Goal: Information Seeking & Learning: Learn about a topic

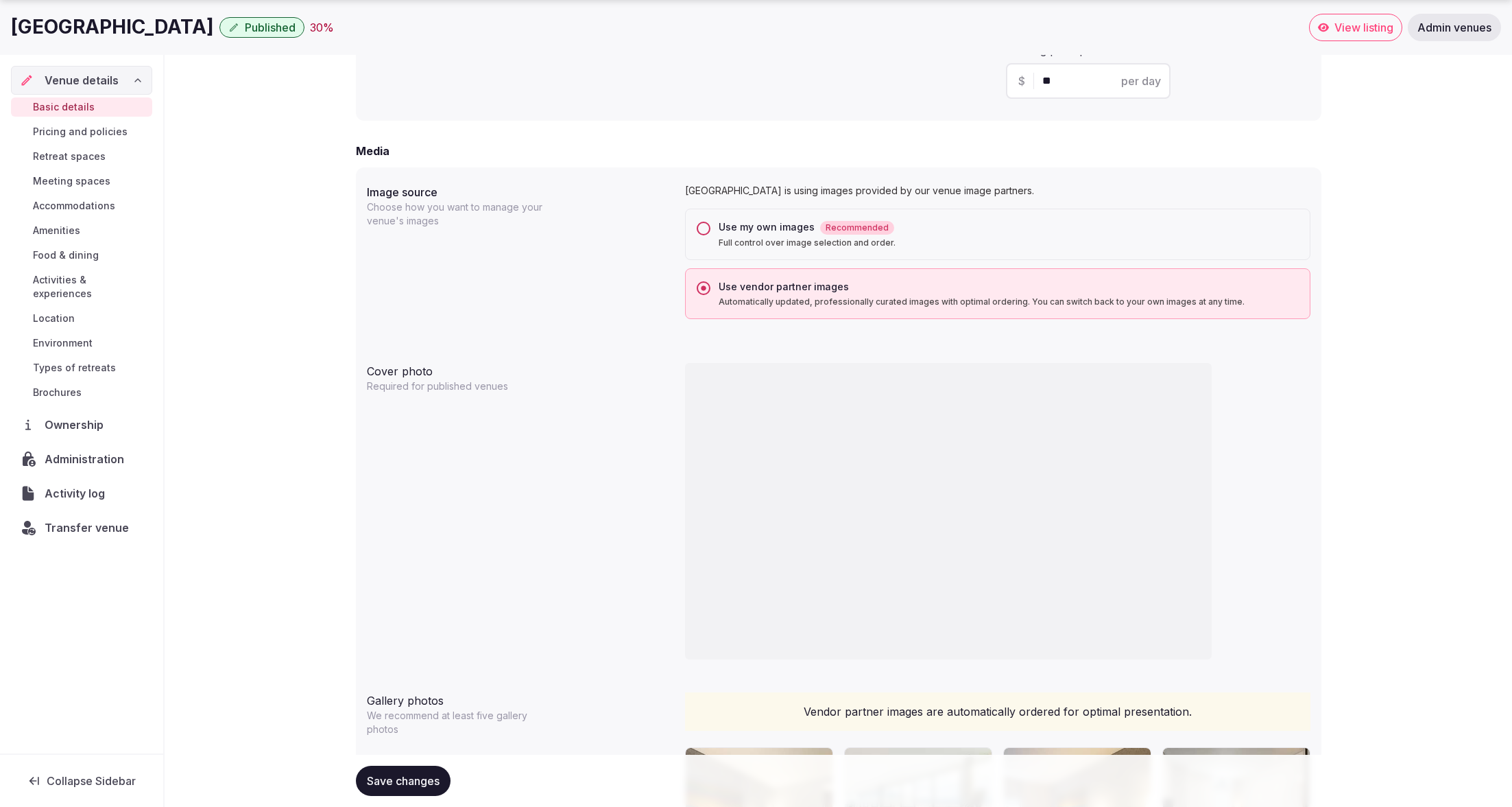
scroll to position [1029, 0]
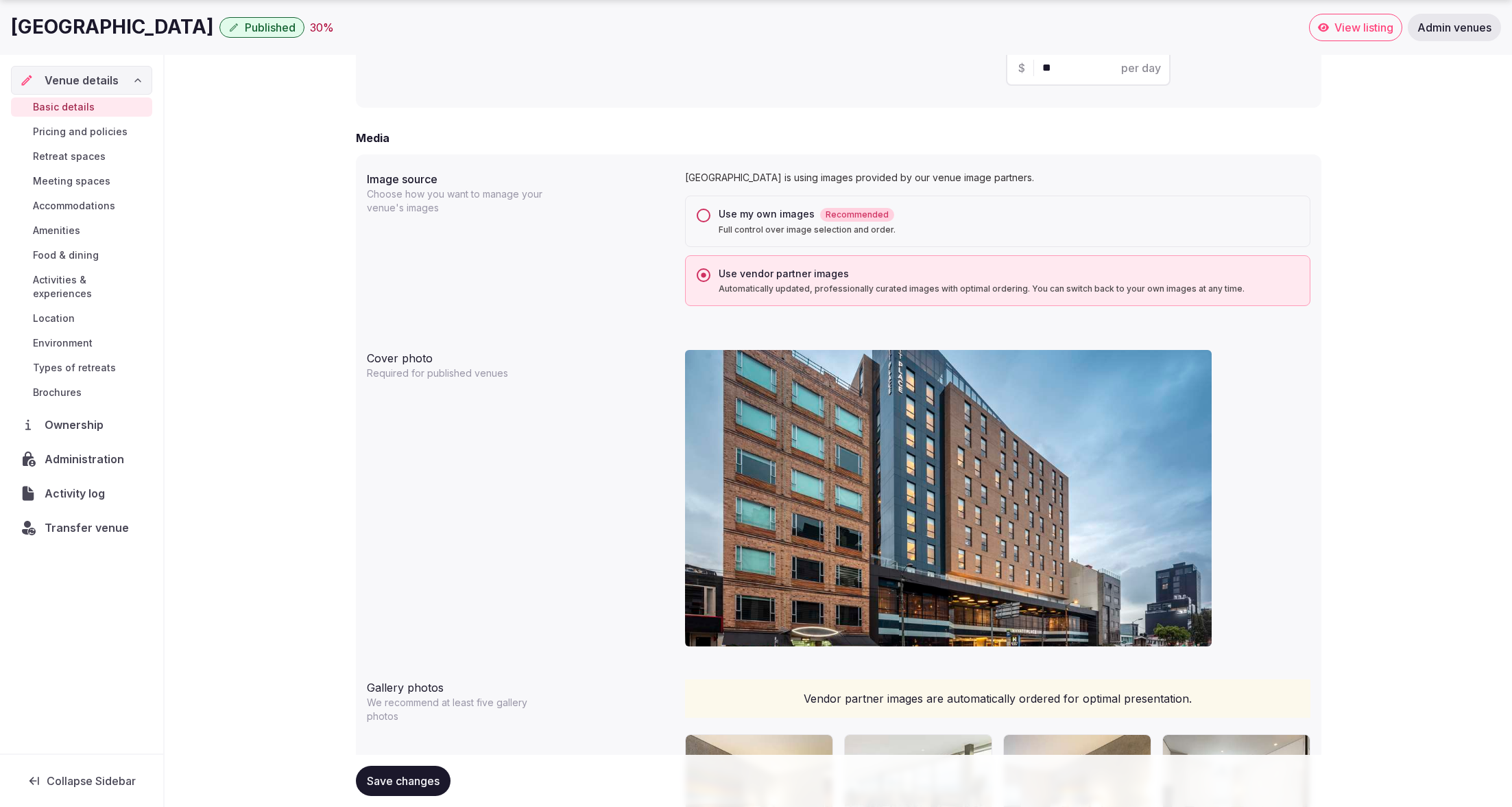
click at [700, 216] on button "Use my own images Recommended Full control over image selection and order." at bounding box center [703, 215] width 14 height 14
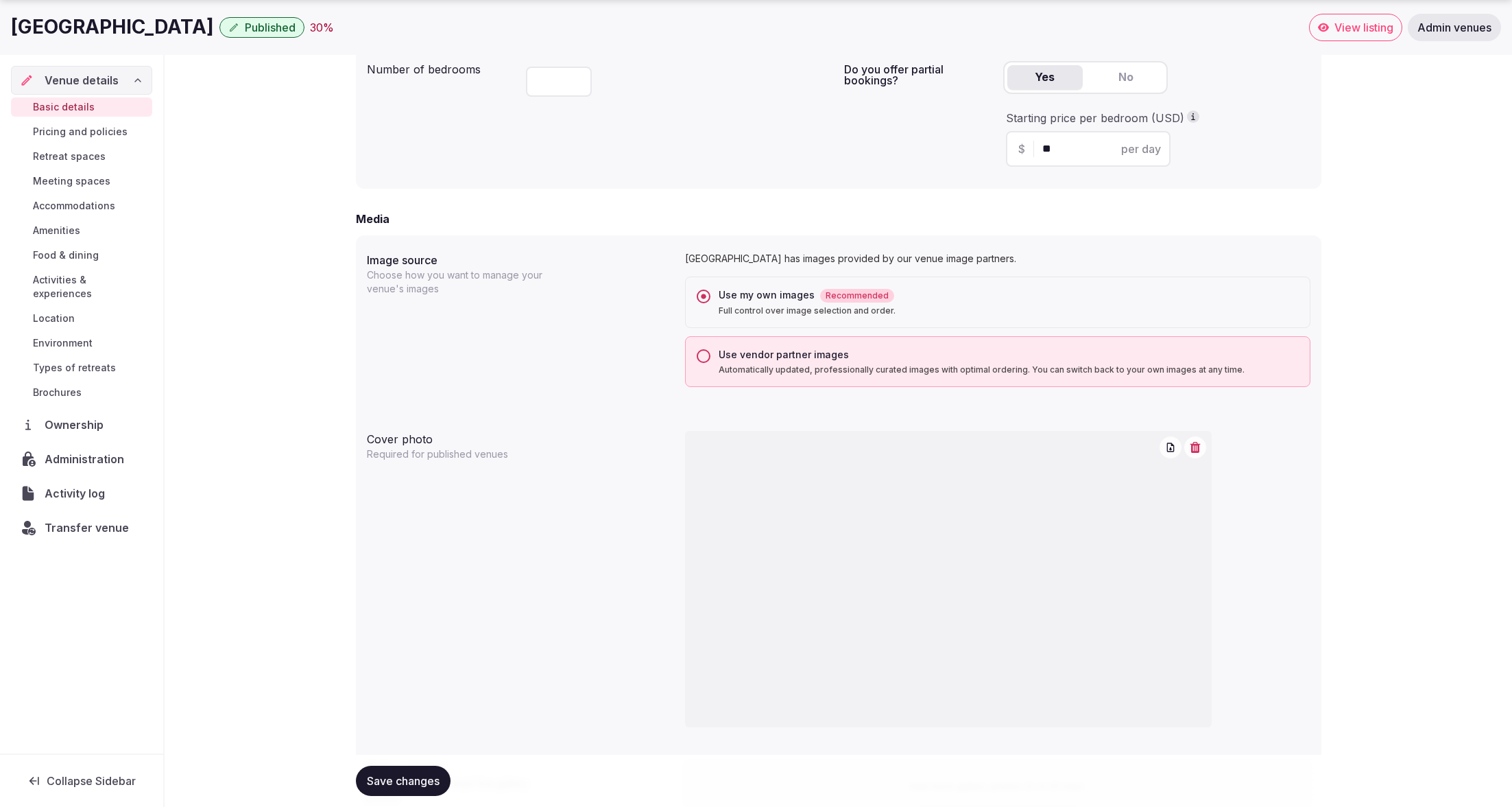
scroll to position [1063, 0]
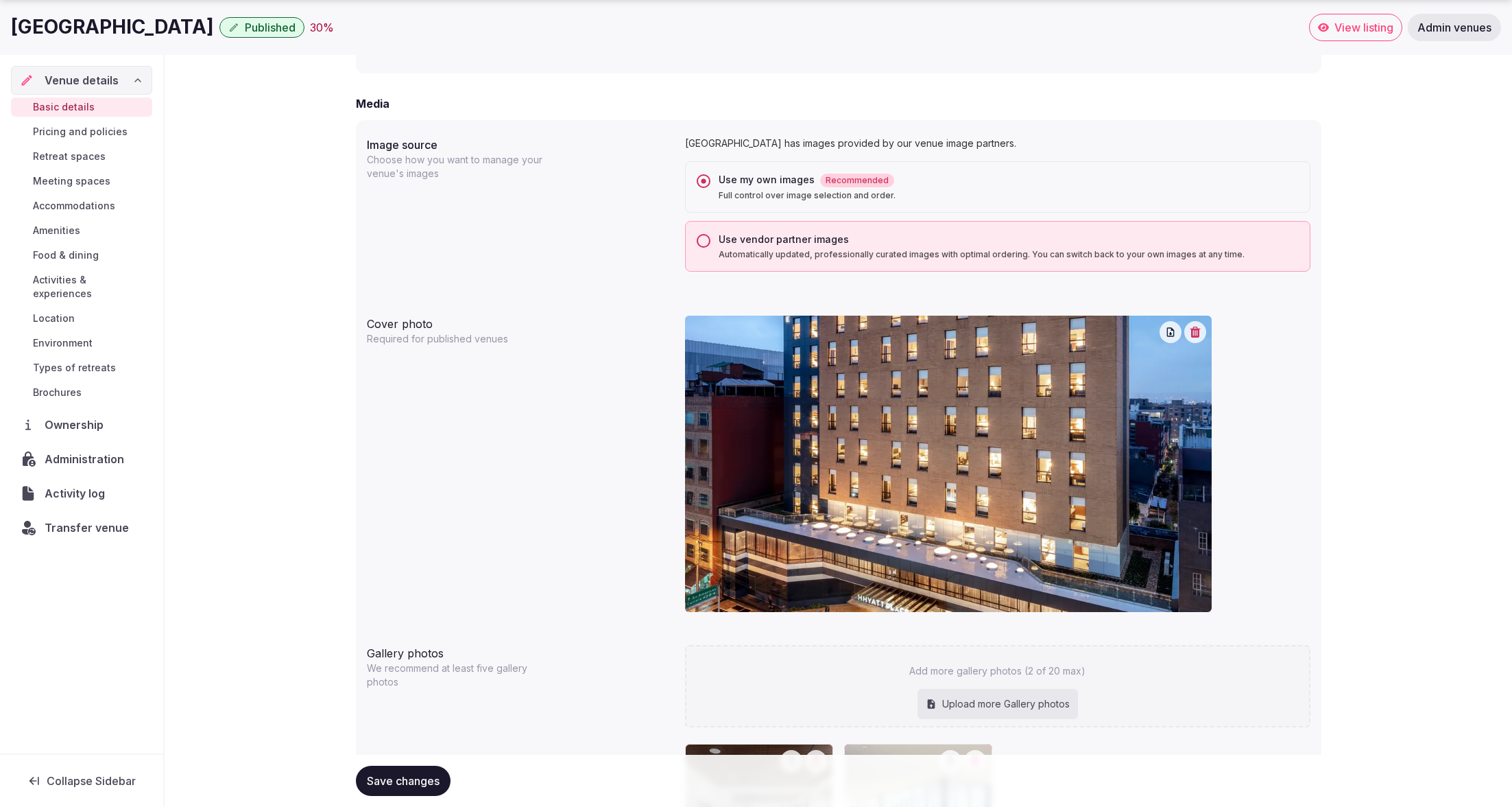
click at [704, 240] on button "Use vendor partner images Automatically updated, professionally curated images …" at bounding box center [703, 241] width 14 height 14
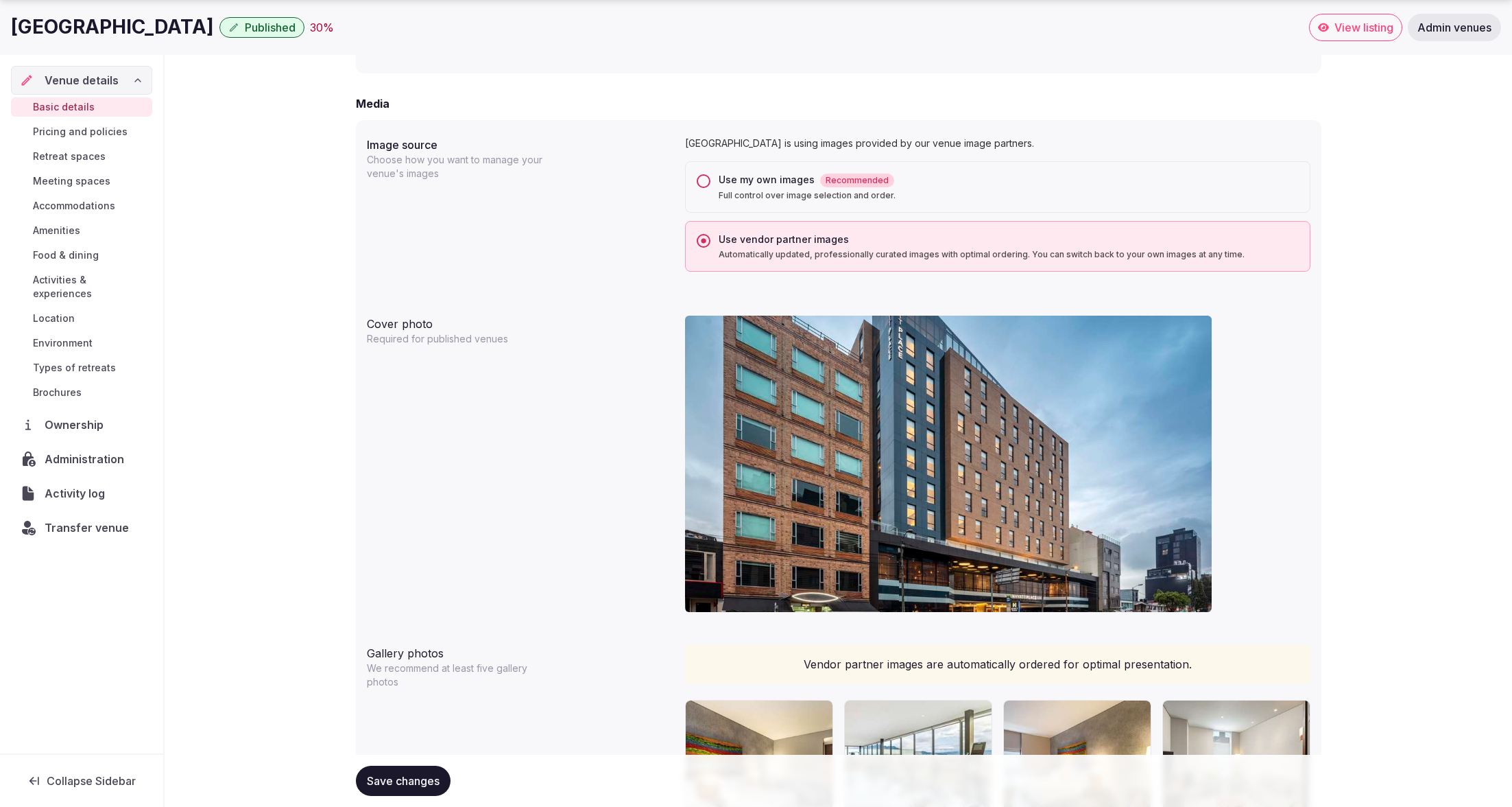
drag, startPoint x: 1354, startPoint y: 181, endPoint x: 1336, endPoint y: 182, distance: 18.0
click at [1354, 181] on div "**********" at bounding box center [837, 706] width 1347 height 3349
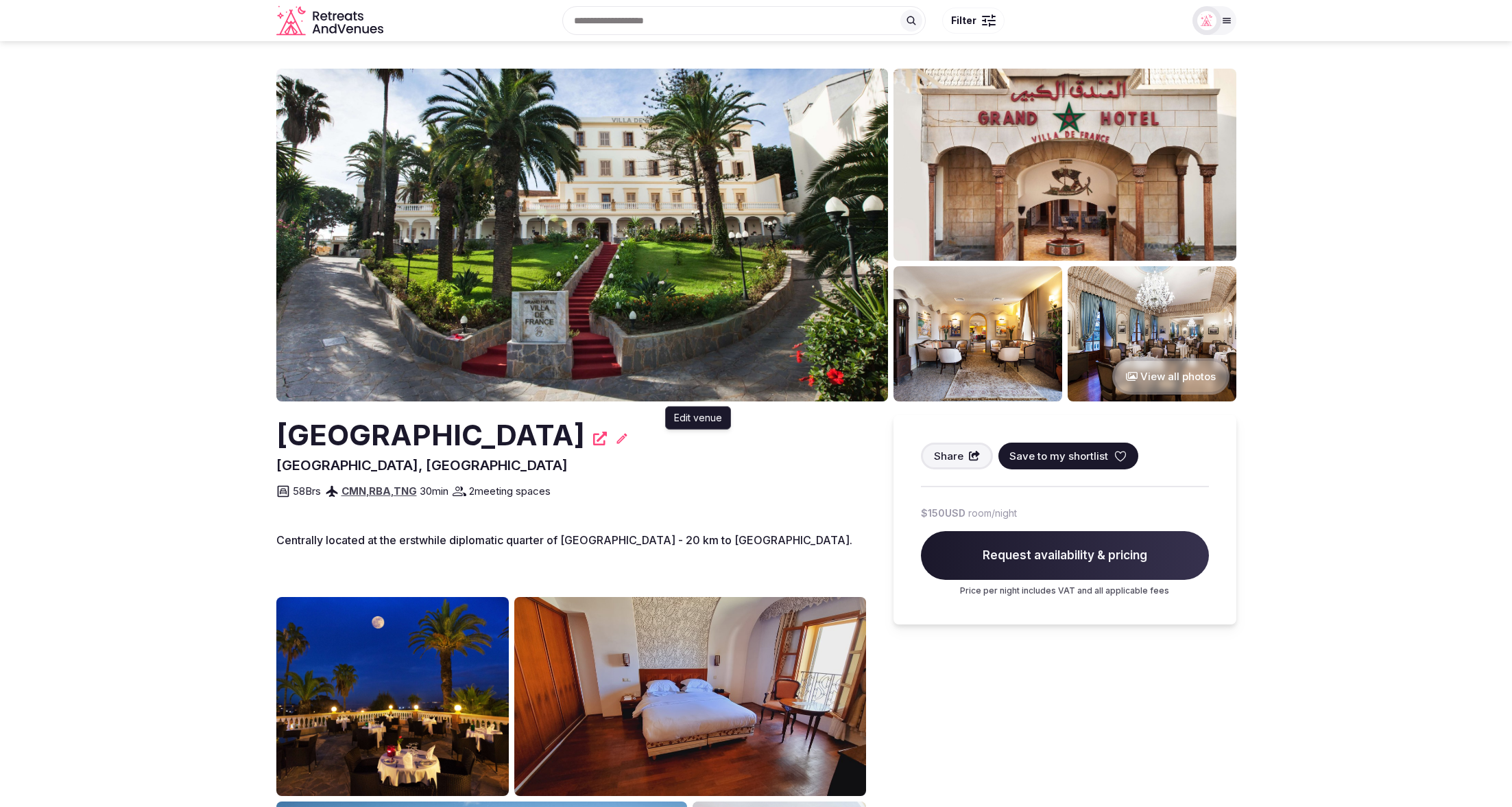
click at [629, 437] on icon at bounding box center [621, 438] width 14 height 14
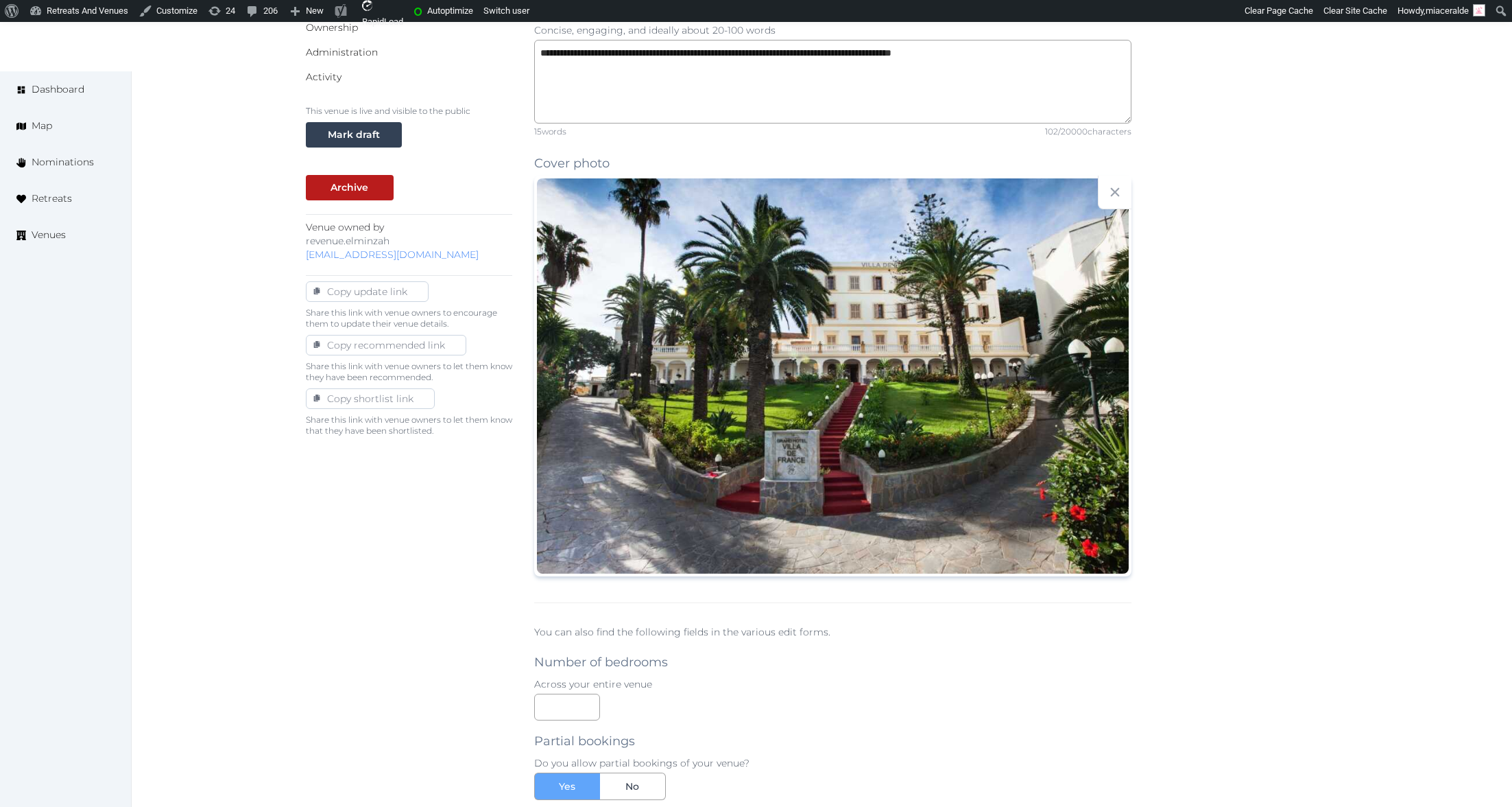
scroll to position [483, 0]
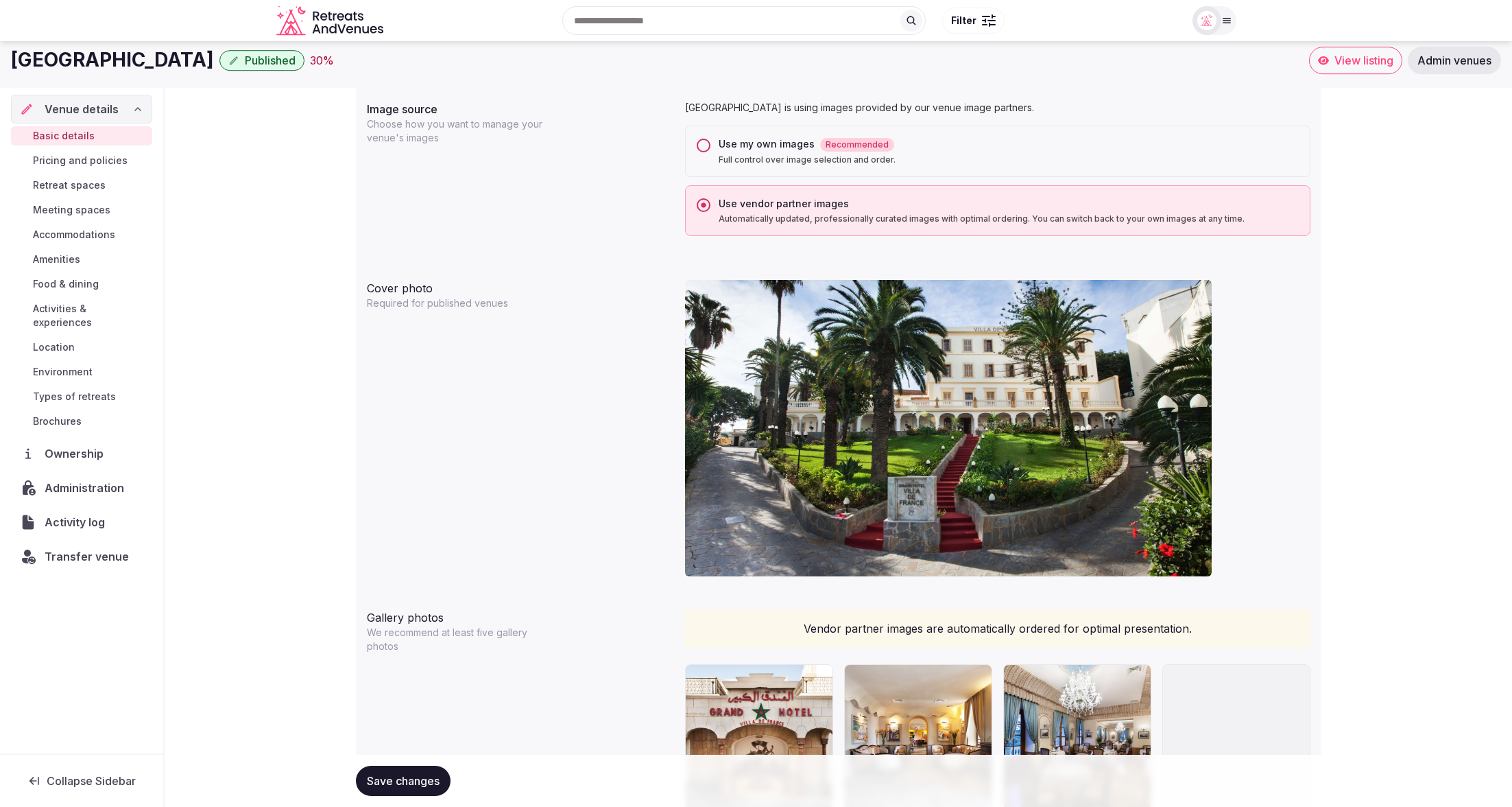
scroll to position [1057, 0]
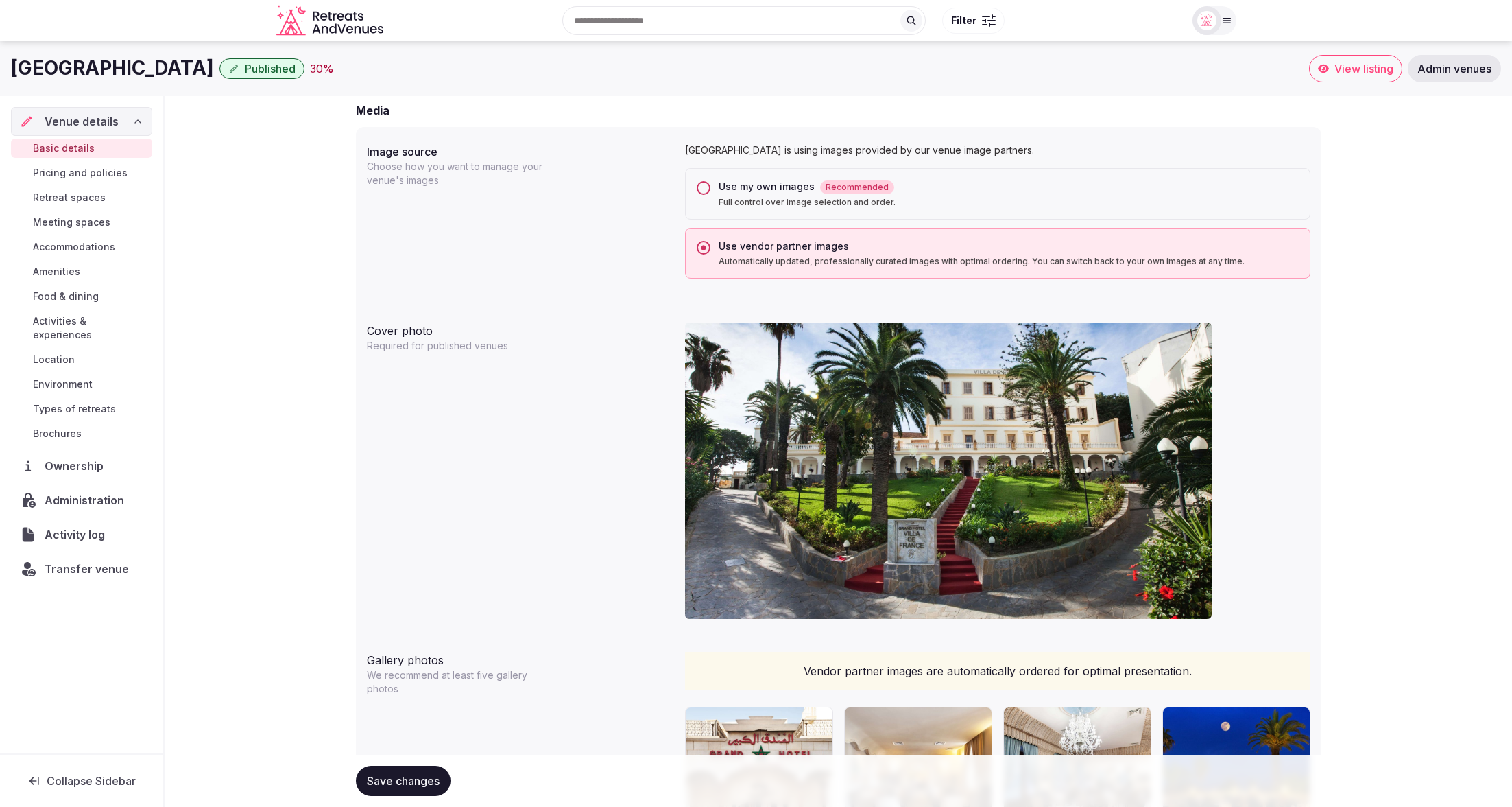
click at [704, 187] on button "Use my own images Recommended Full control over image selection and order." at bounding box center [703, 187] width 14 height 14
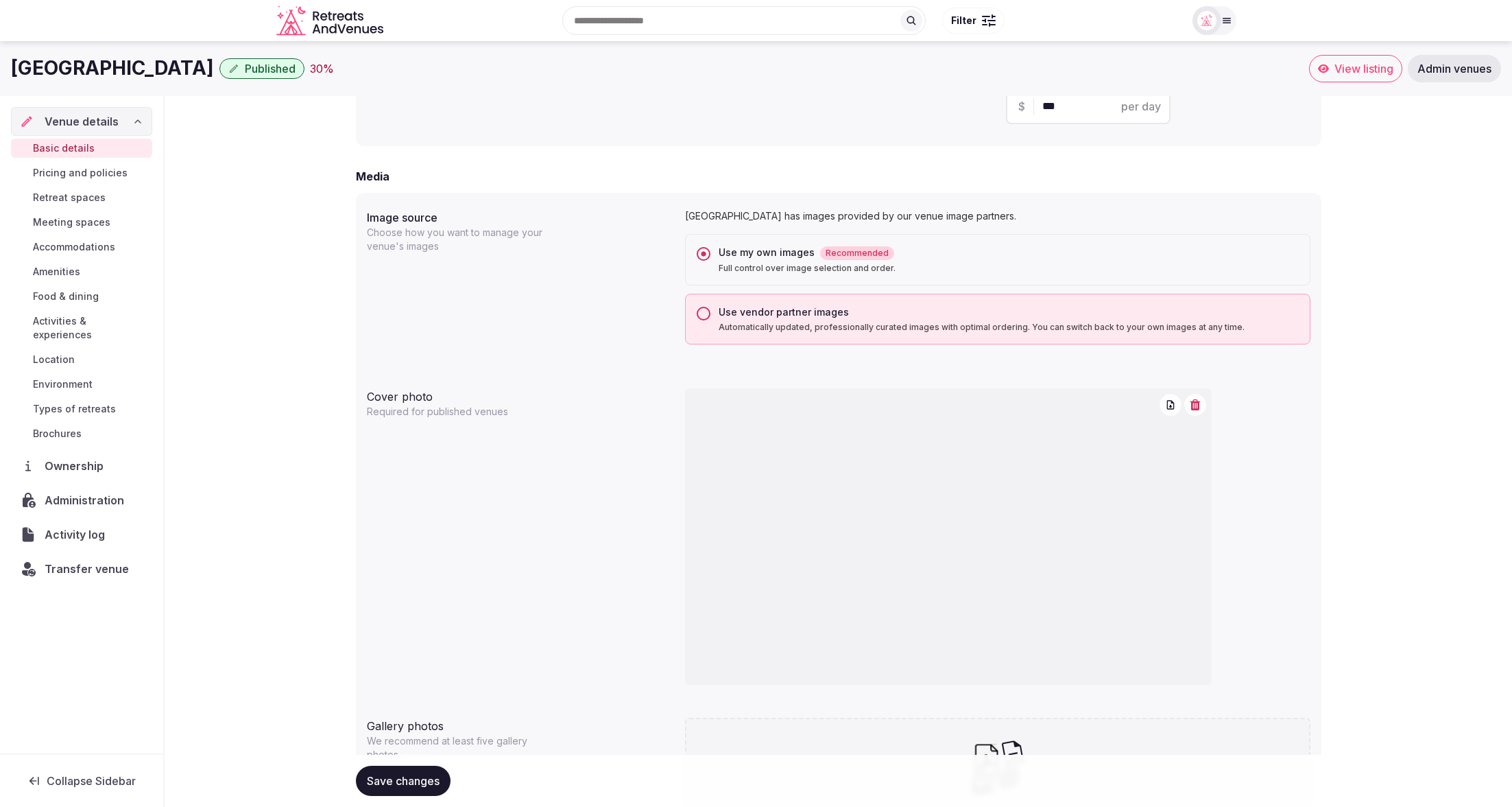
scroll to position [986, 0]
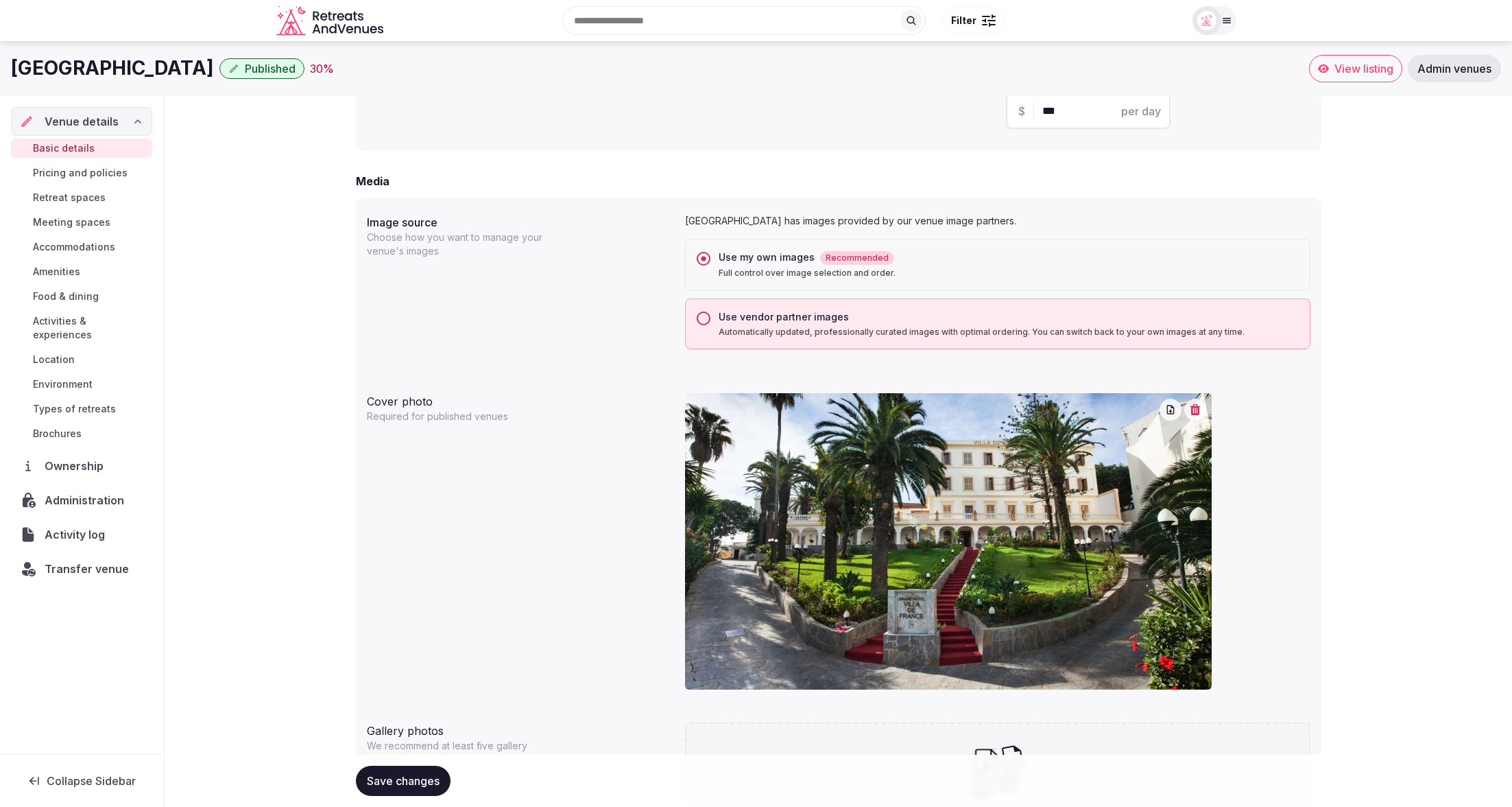
click at [702, 314] on button "Use vendor partner images Automatically updated, professionally curated images …" at bounding box center [703, 318] width 14 height 14
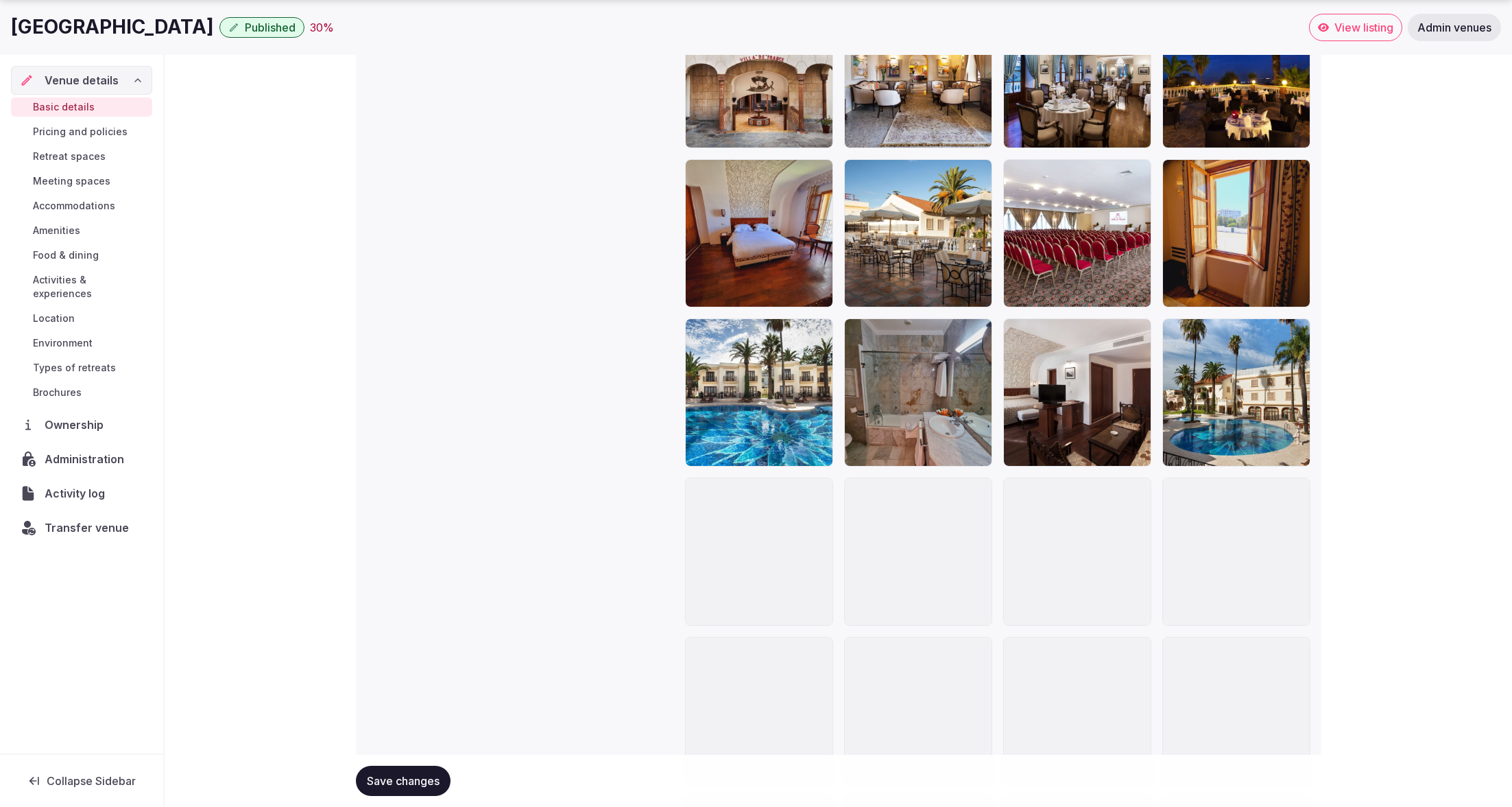
scroll to position [1770, 0]
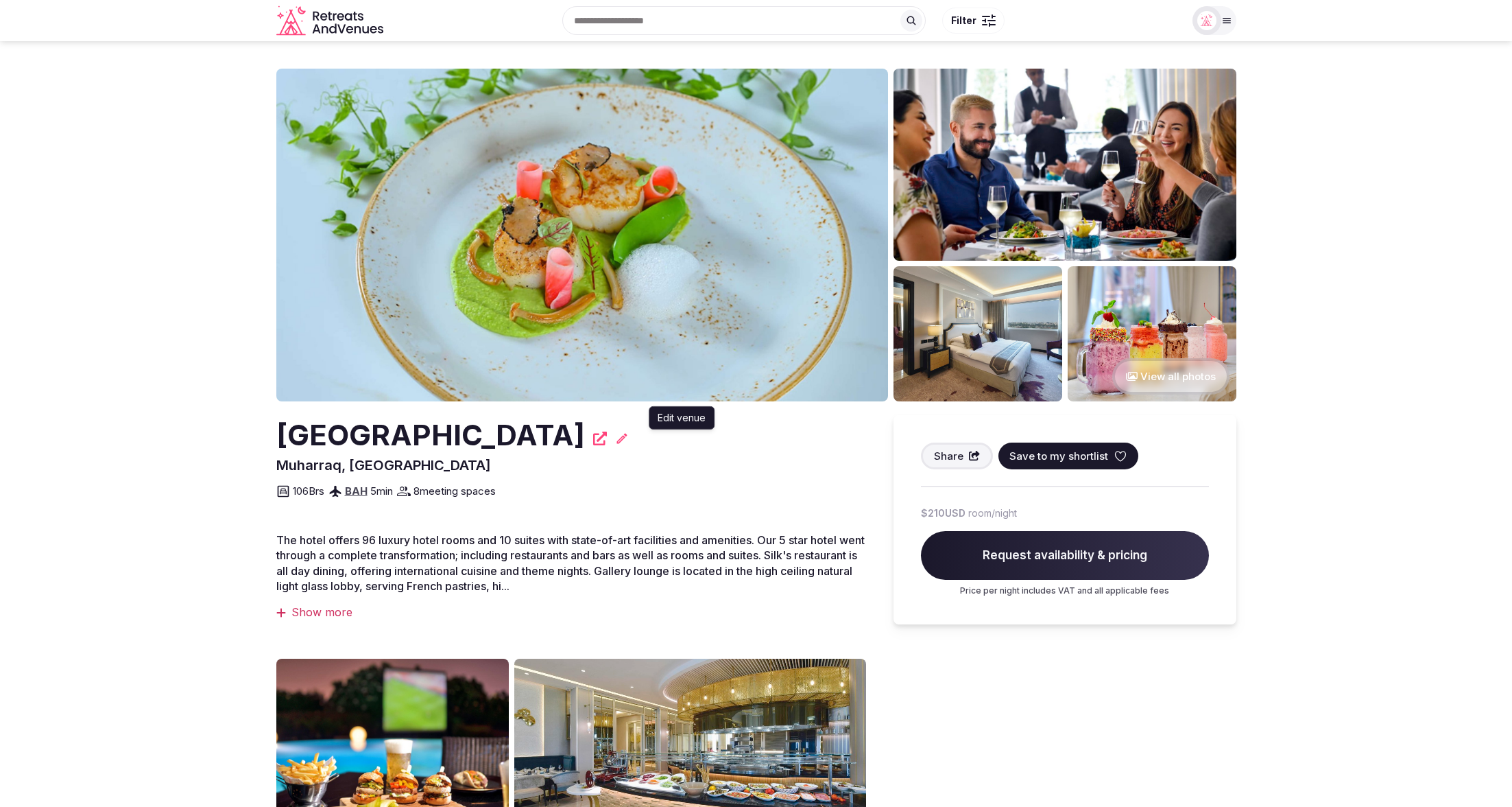
click at [629, 440] on icon at bounding box center [621, 438] width 14 height 14
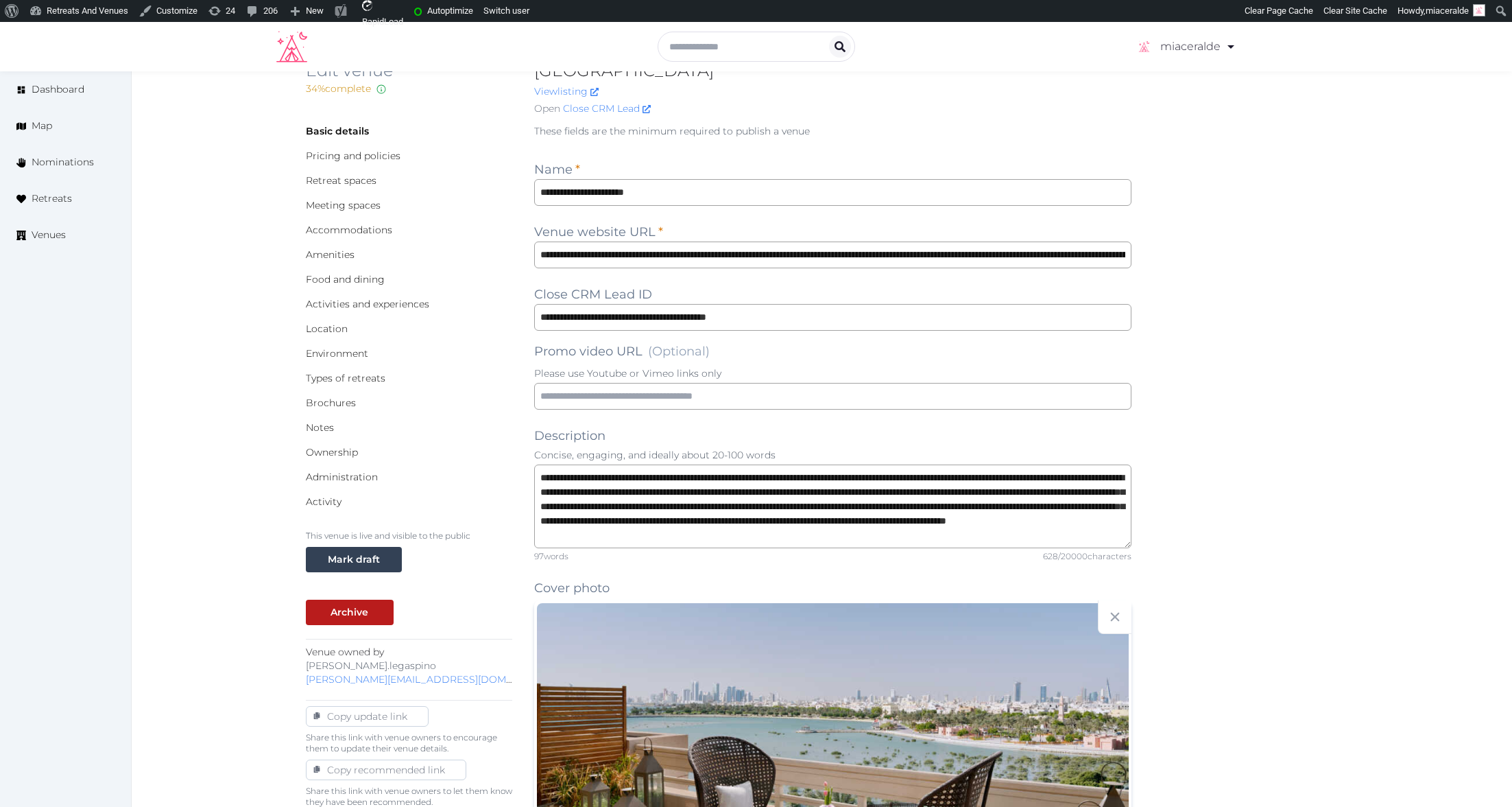
scroll to position [43, 0]
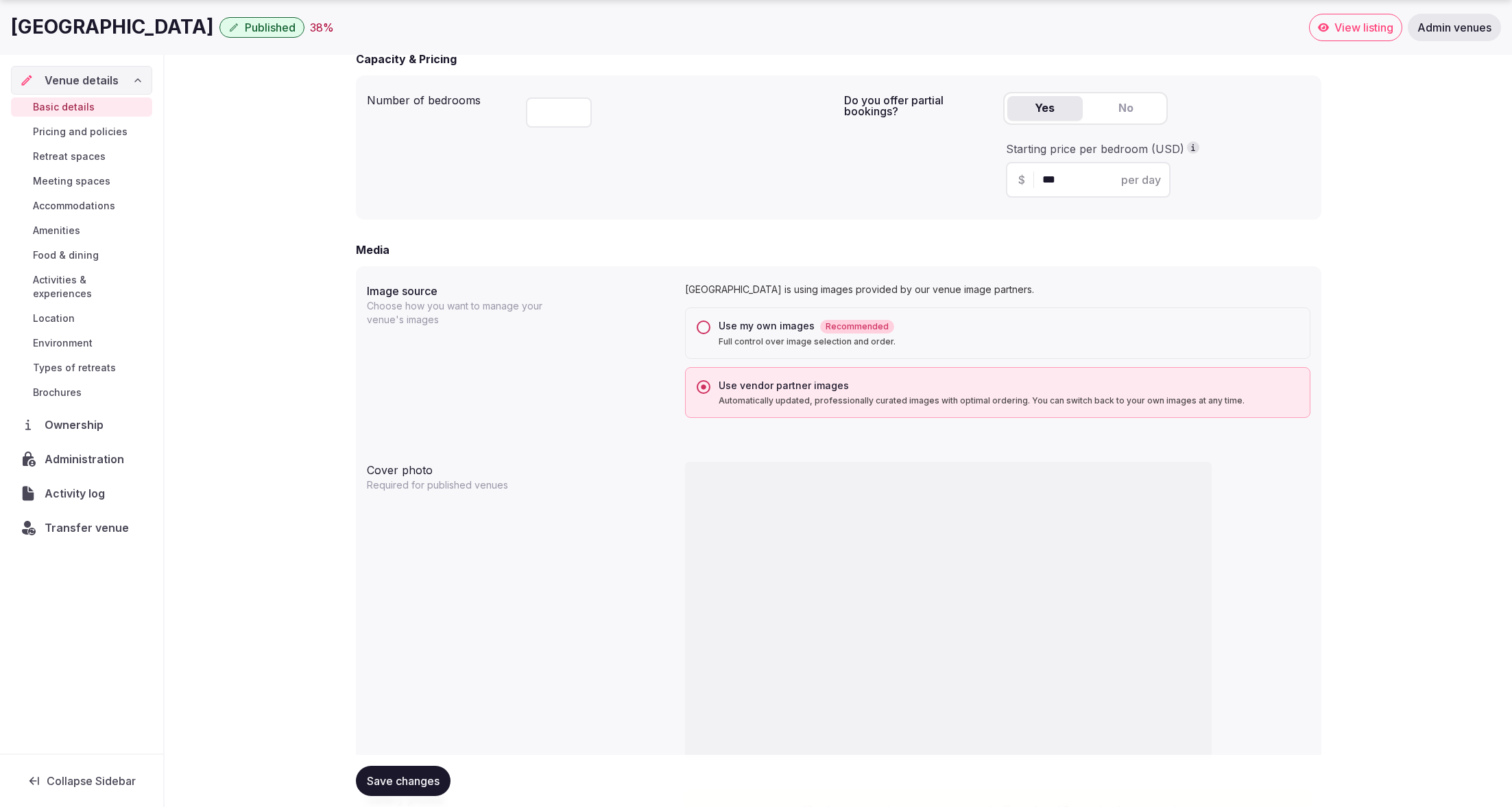
scroll to position [920, 0]
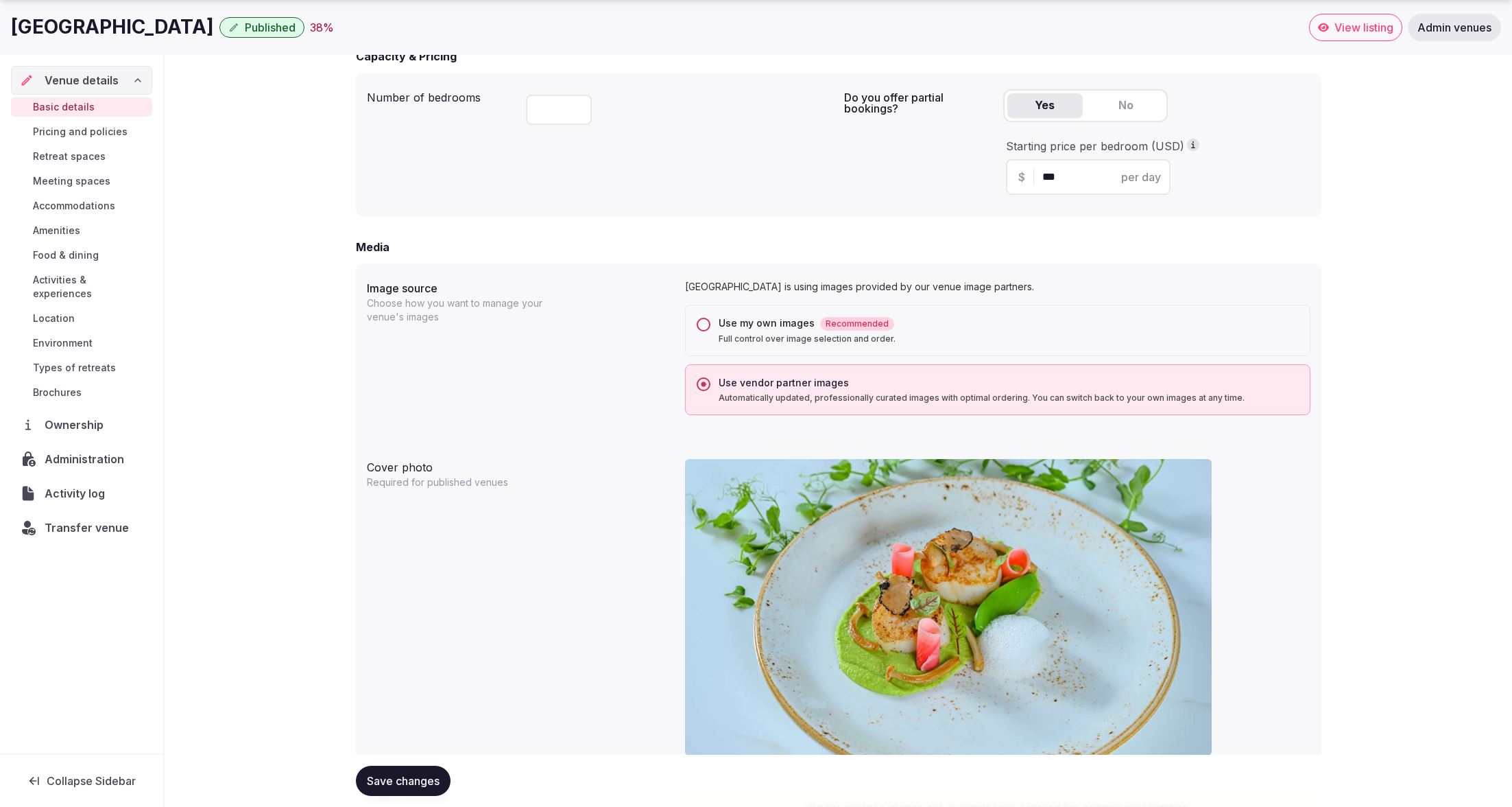
click at [703, 323] on button "Use my own images Recommended Full control over image selection and order." at bounding box center [703, 324] width 14 height 14
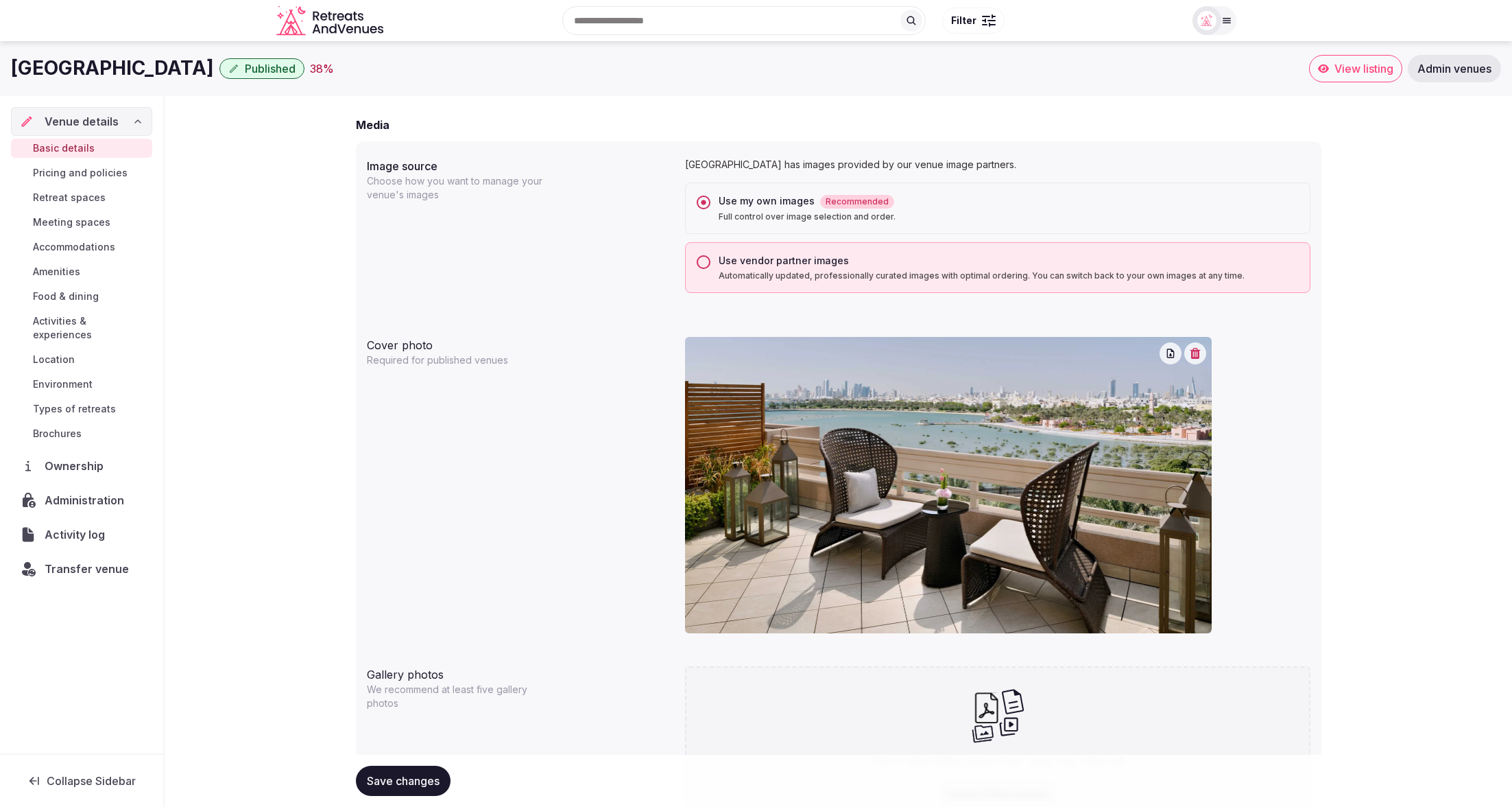
scroll to position [1013, 0]
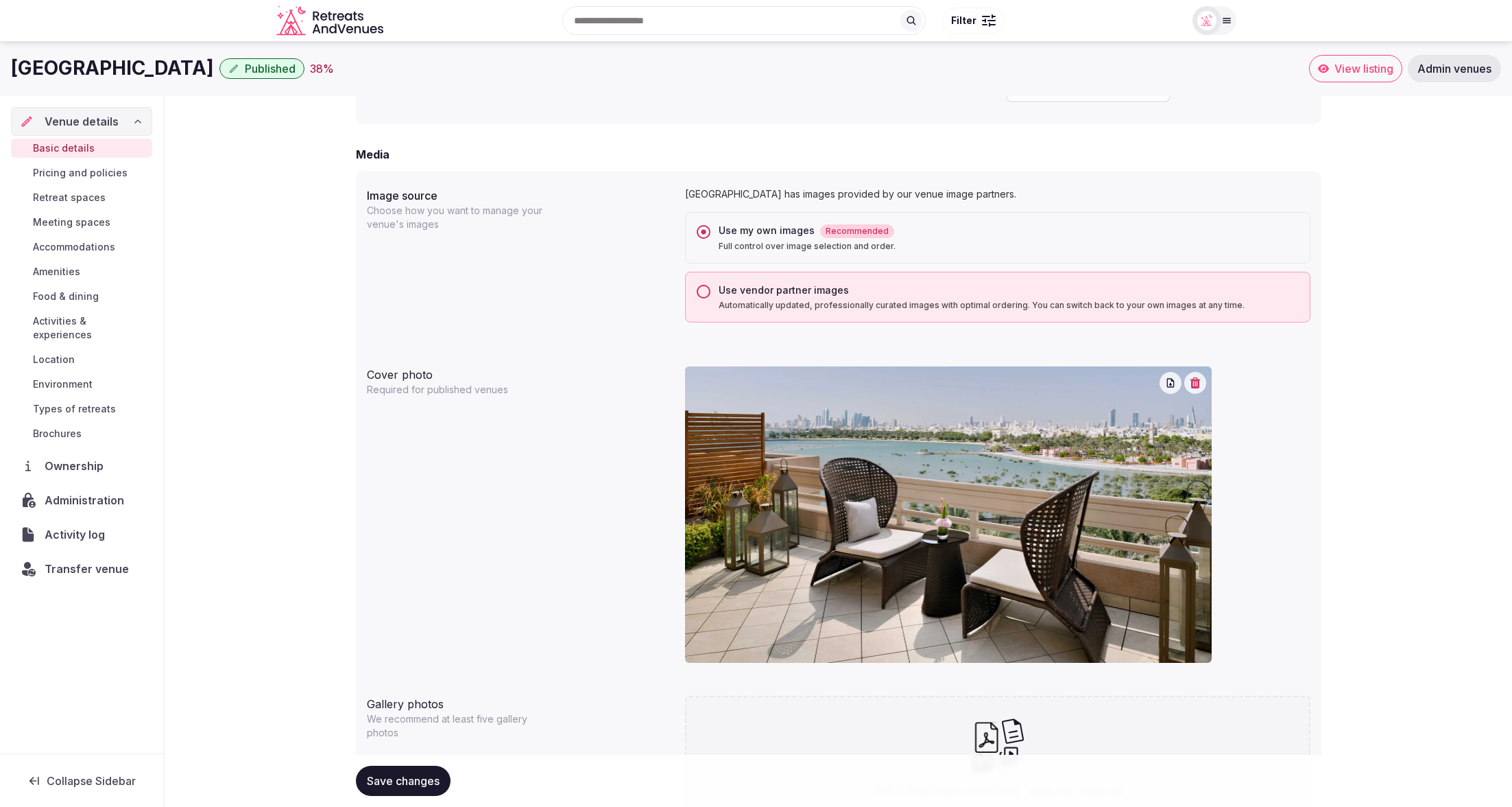
click at [703, 291] on button "Use vendor partner images Automatically updated, professionally curated images …" at bounding box center [703, 291] width 14 height 14
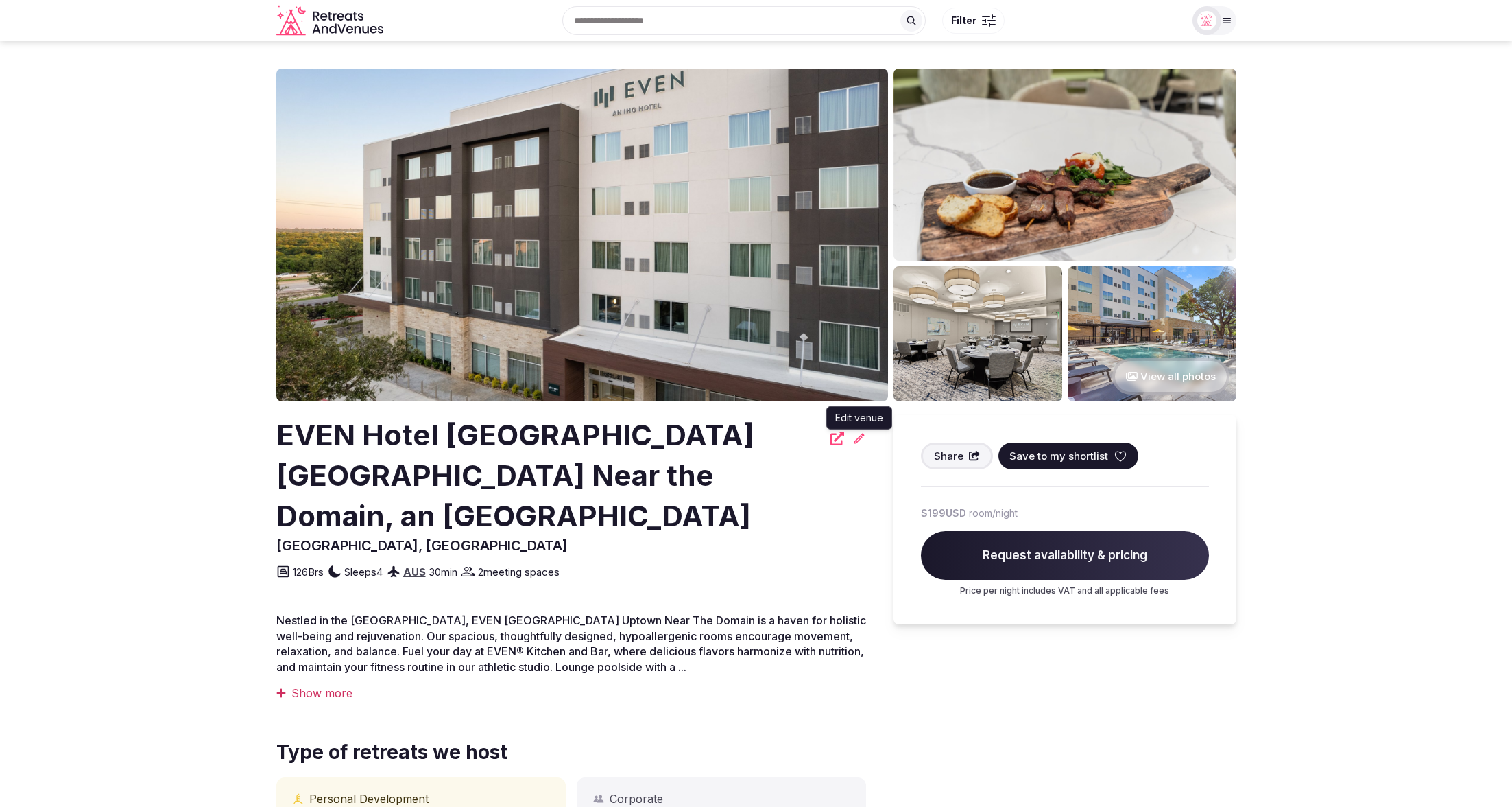
click at [856, 442] on icon at bounding box center [858, 437] width 10 height 10
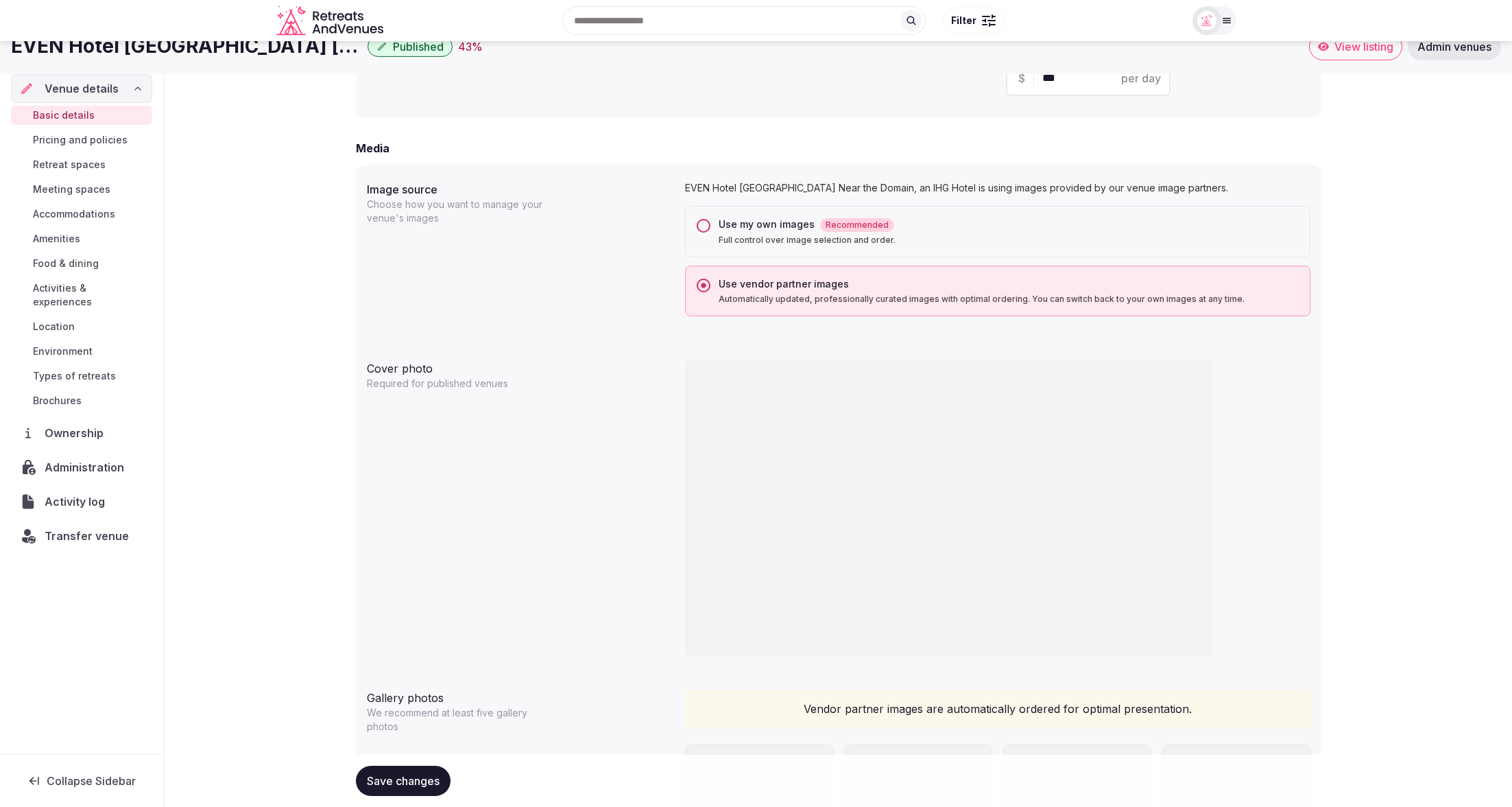
scroll to position [1018, 0]
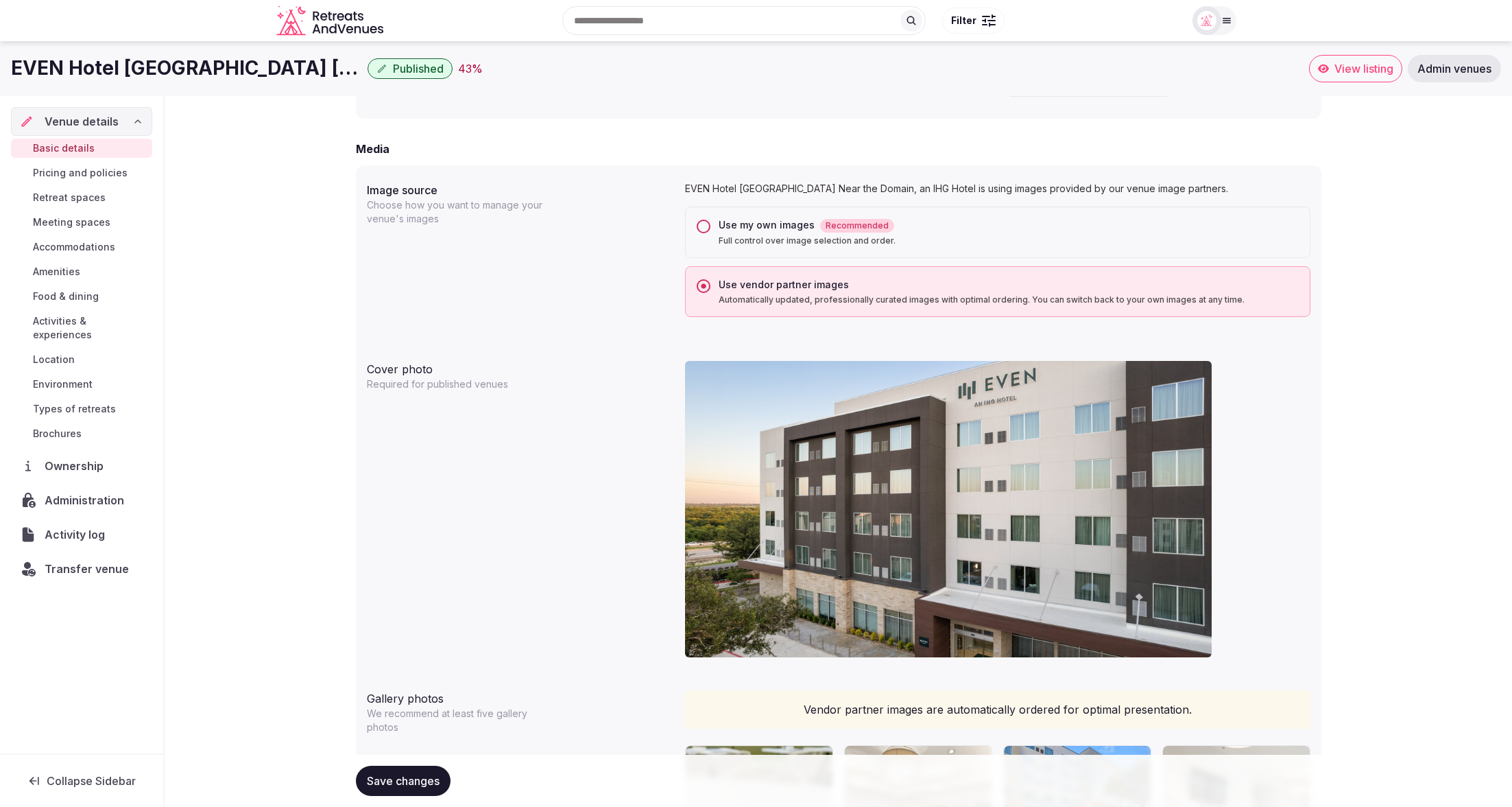
click at [702, 226] on button "Use my own images Recommended Full control over image selection and order." at bounding box center [703, 226] width 14 height 14
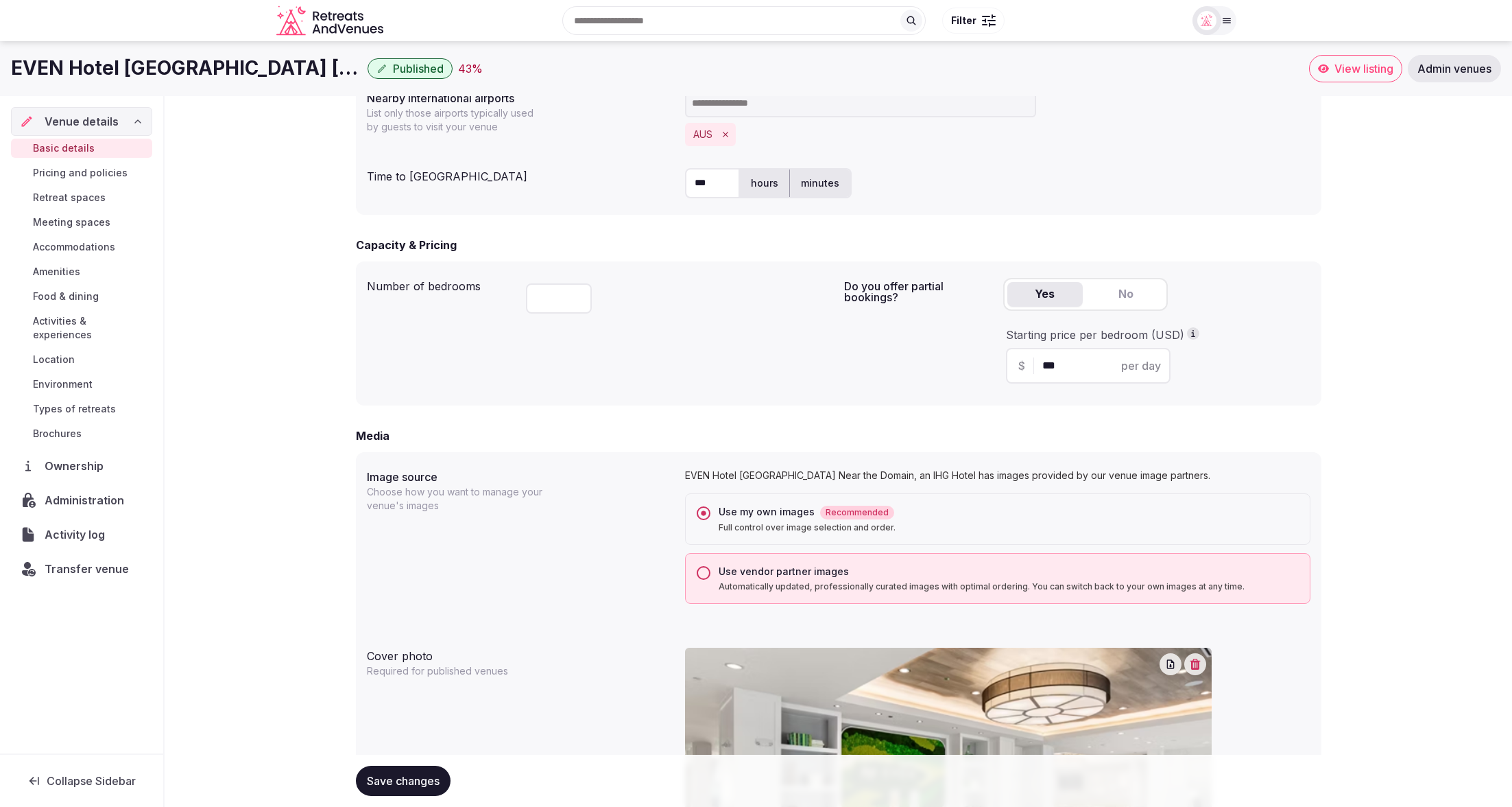
scroll to position [718, 0]
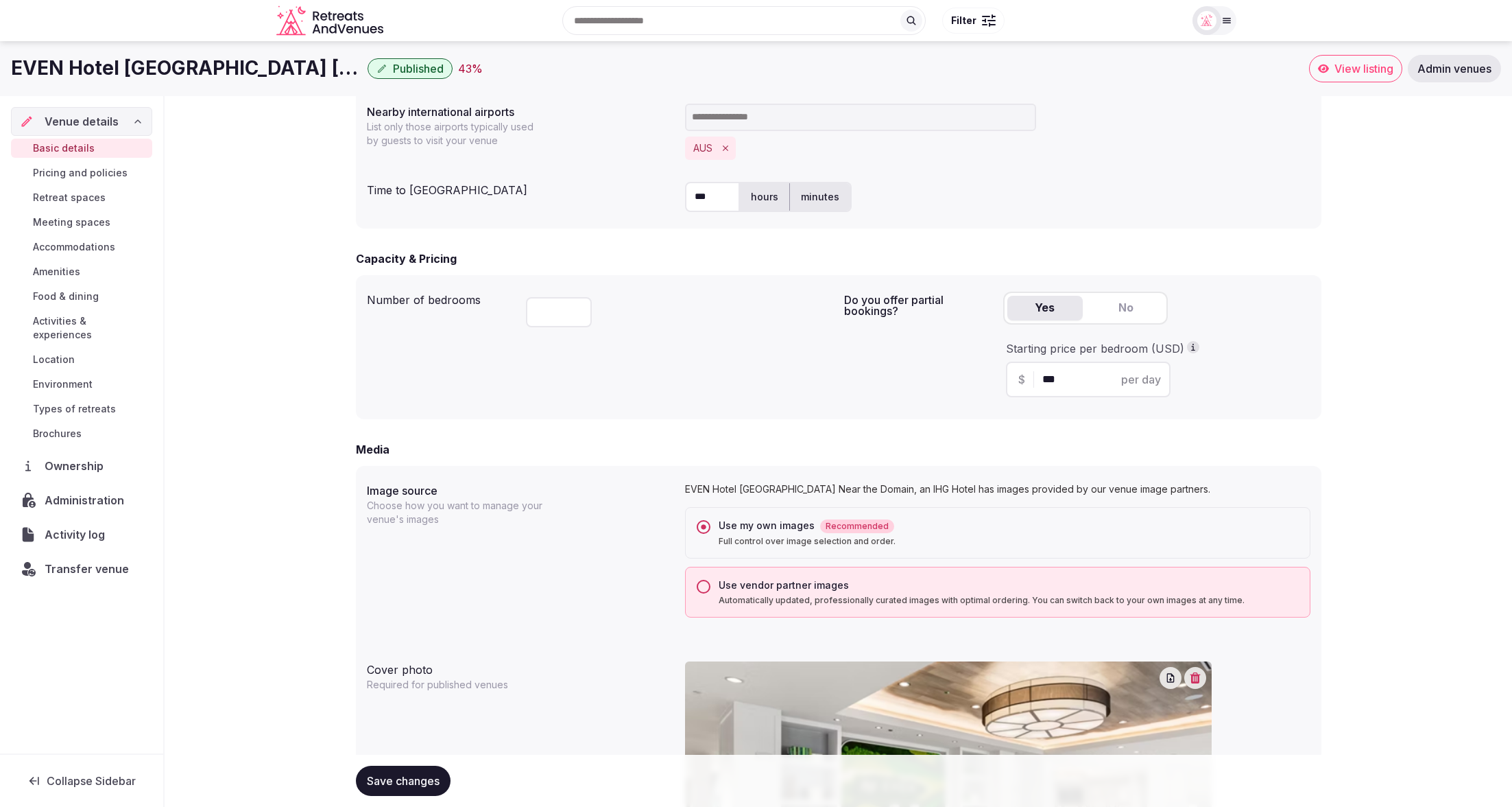
click at [702, 585] on button "Use vendor partner images Automatically updated, professionally curated images …" at bounding box center [703, 586] width 14 height 14
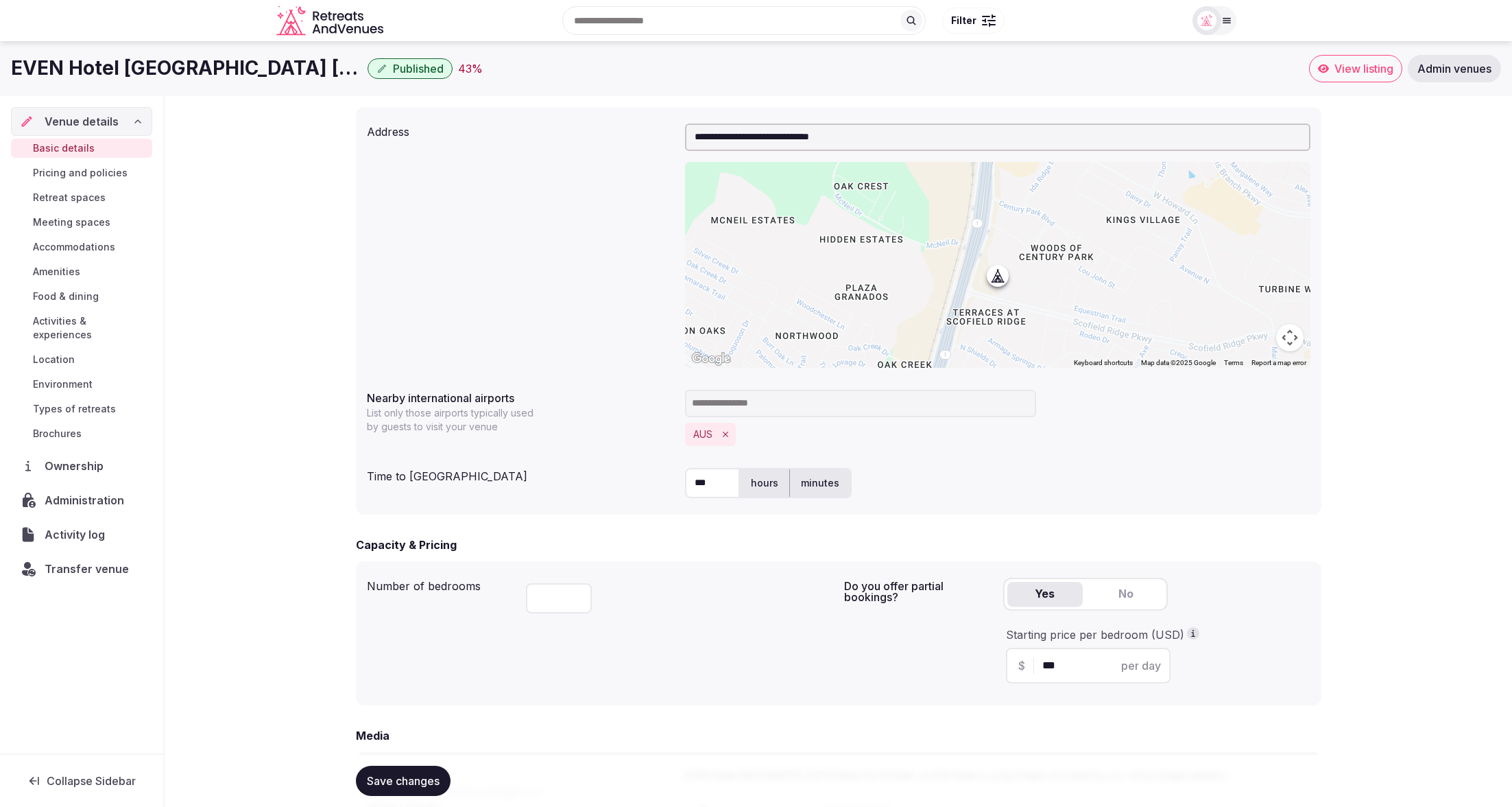
scroll to position [423, 0]
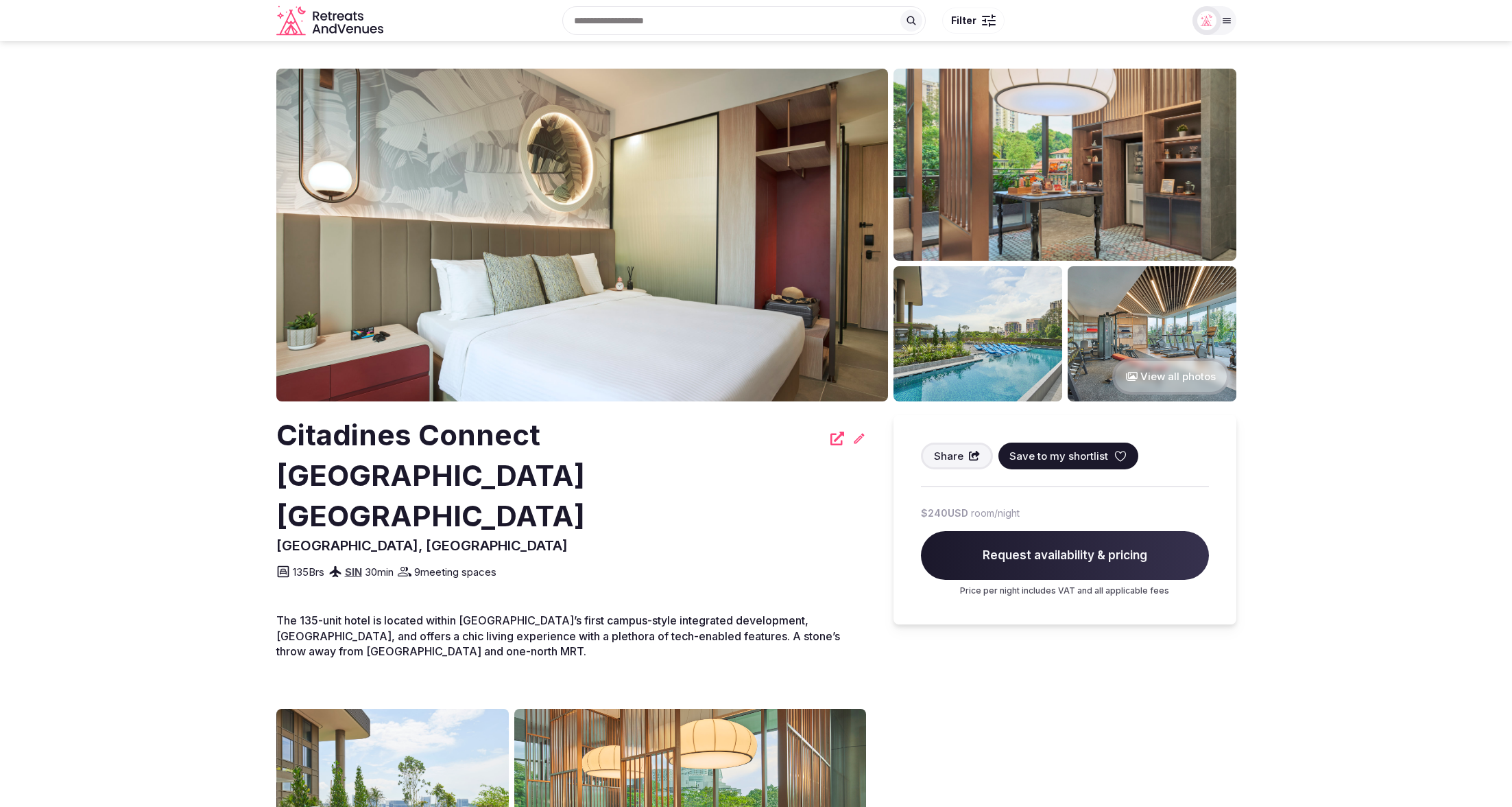
click at [858, 436] on icon at bounding box center [858, 437] width 10 height 10
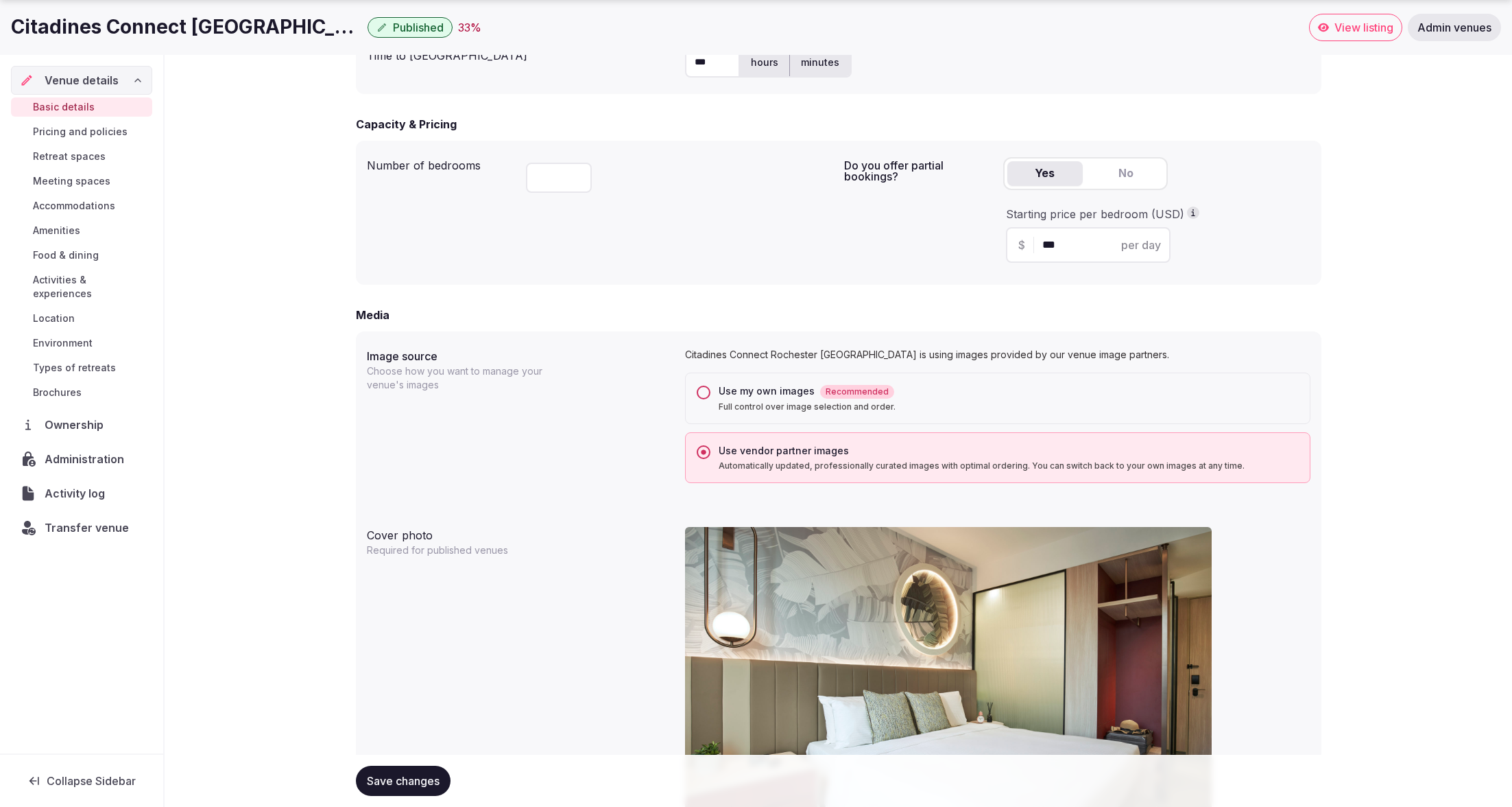
scroll to position [874, 0]
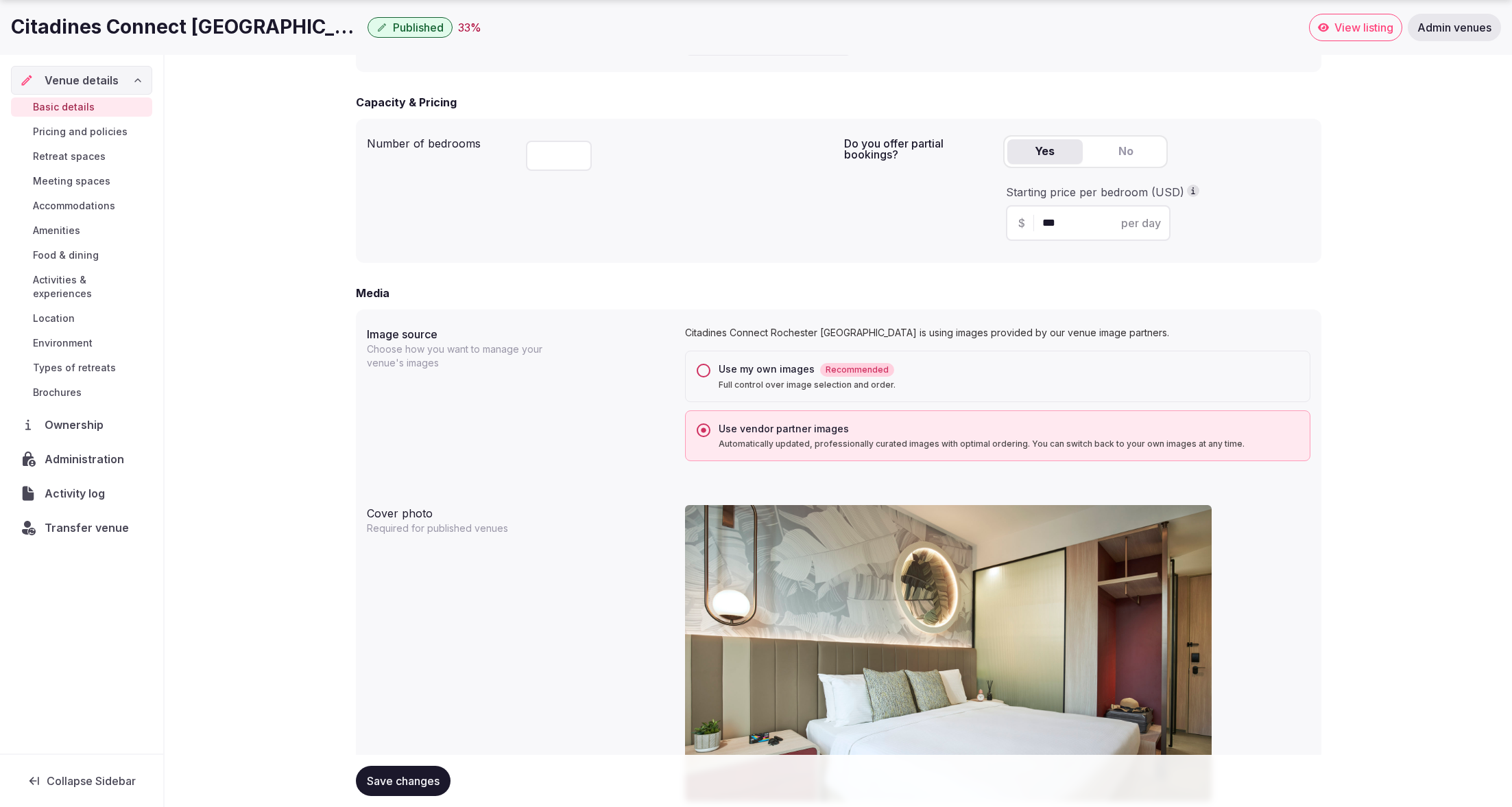
click at [701, 369] on button "Use my own images Recommended Full control over image selection and order." at bounding box center [703, 370] width 14 height 14
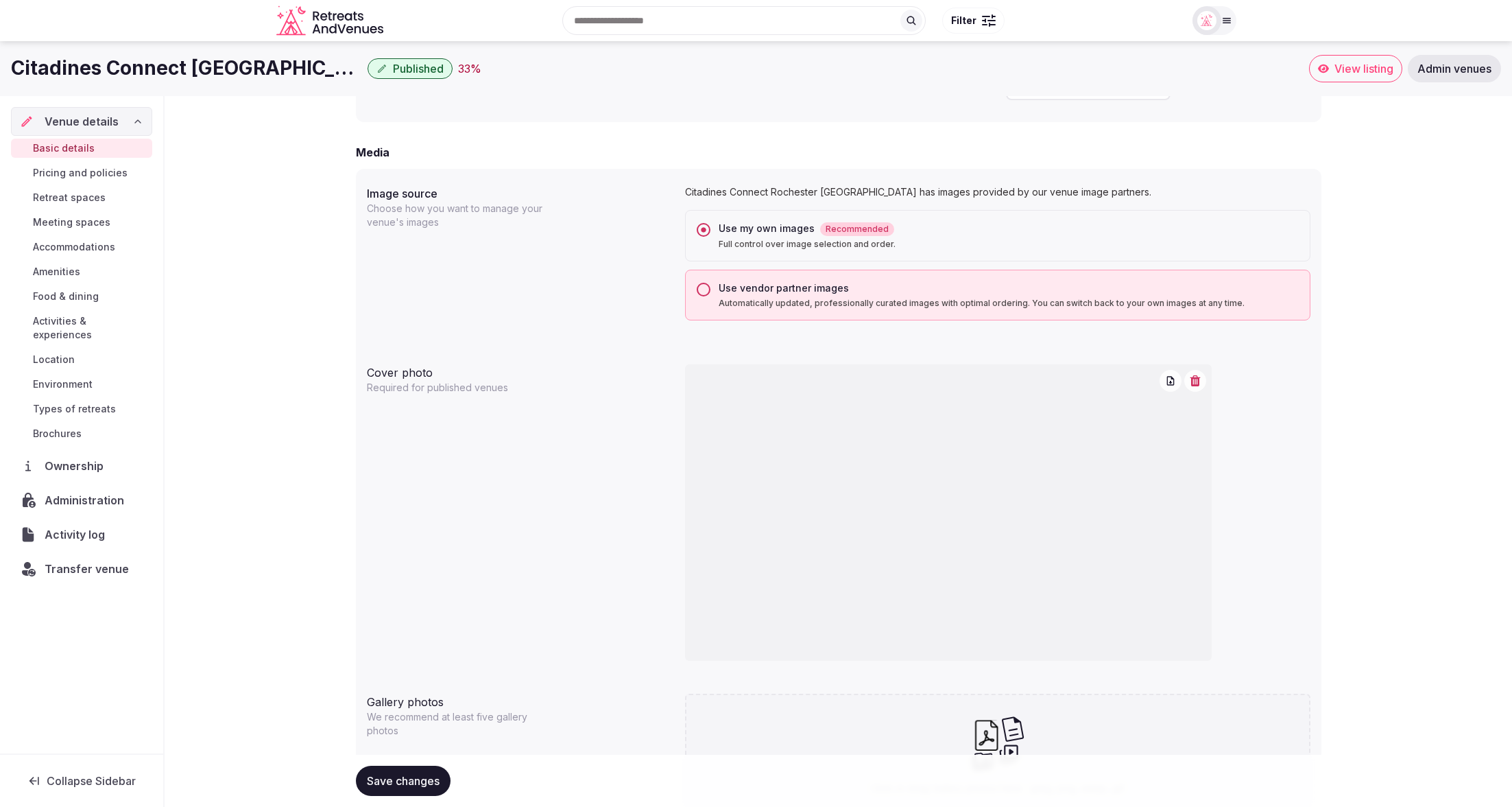
scroll to position [1010, 0]
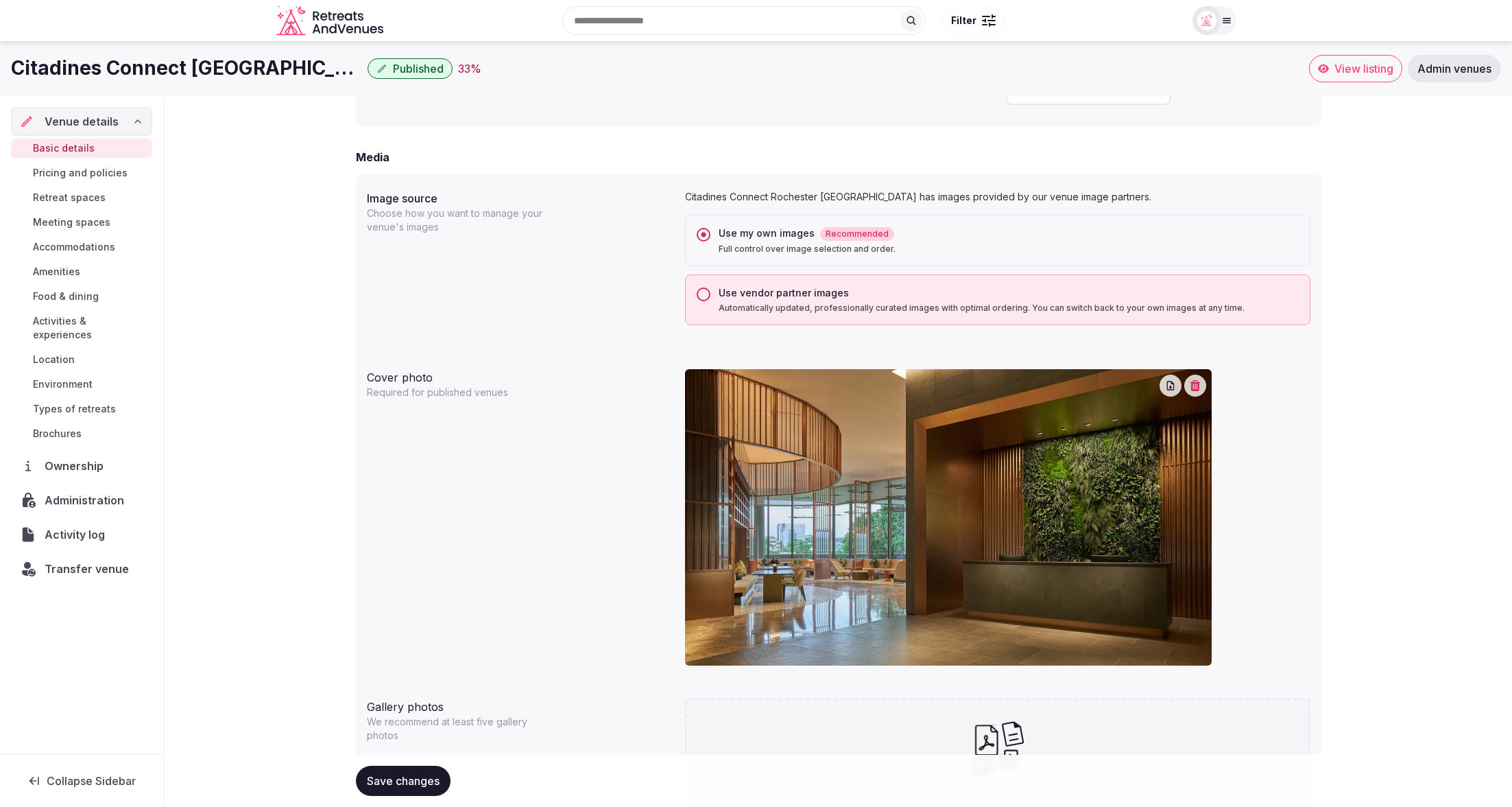
click at [704, 293] on button "Use vendor partner images Automatically updated, professionally curated images …" at bounding box center [703, 294] width 14 height 14
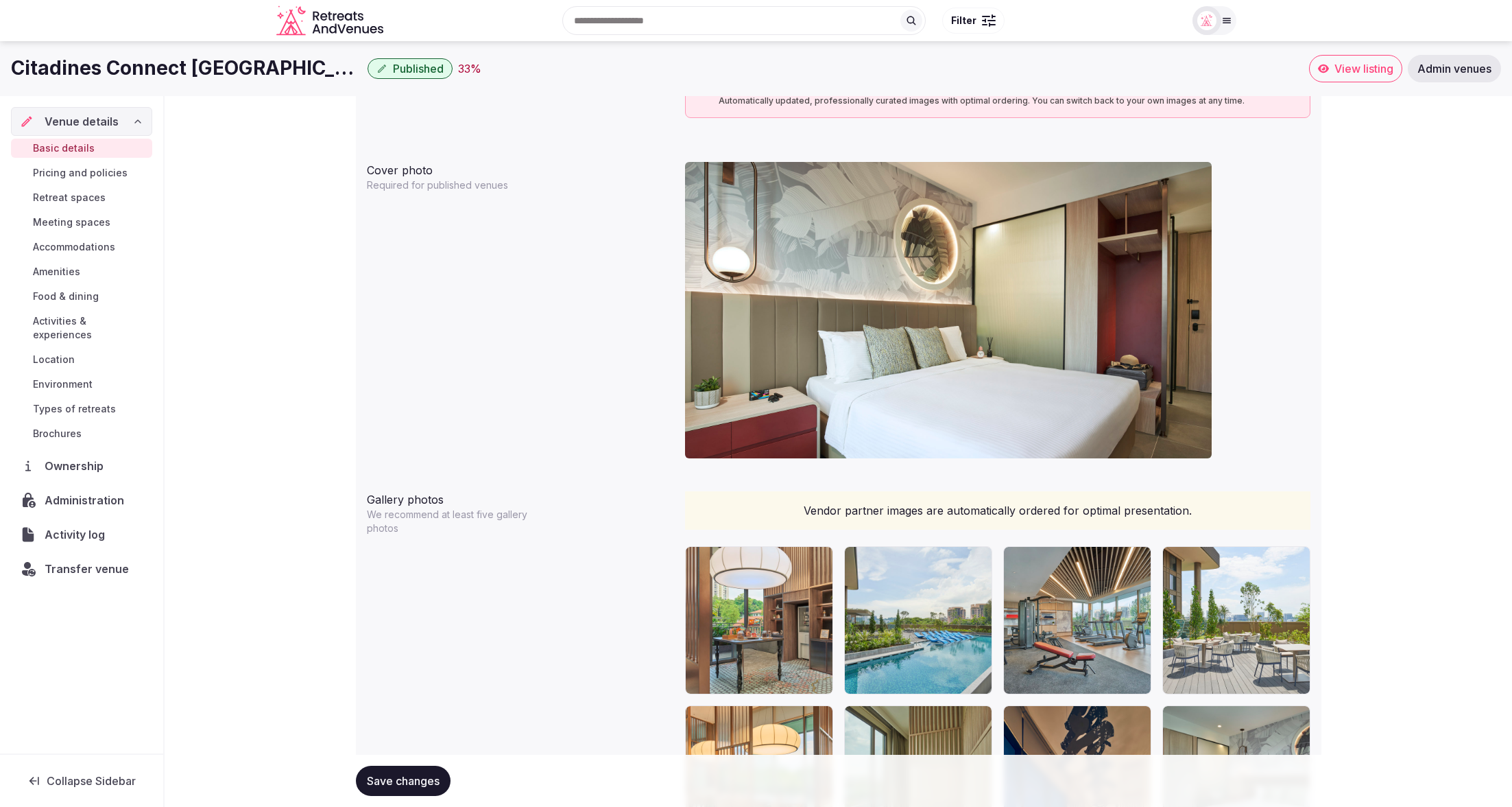
scroll to position [1214, 0]
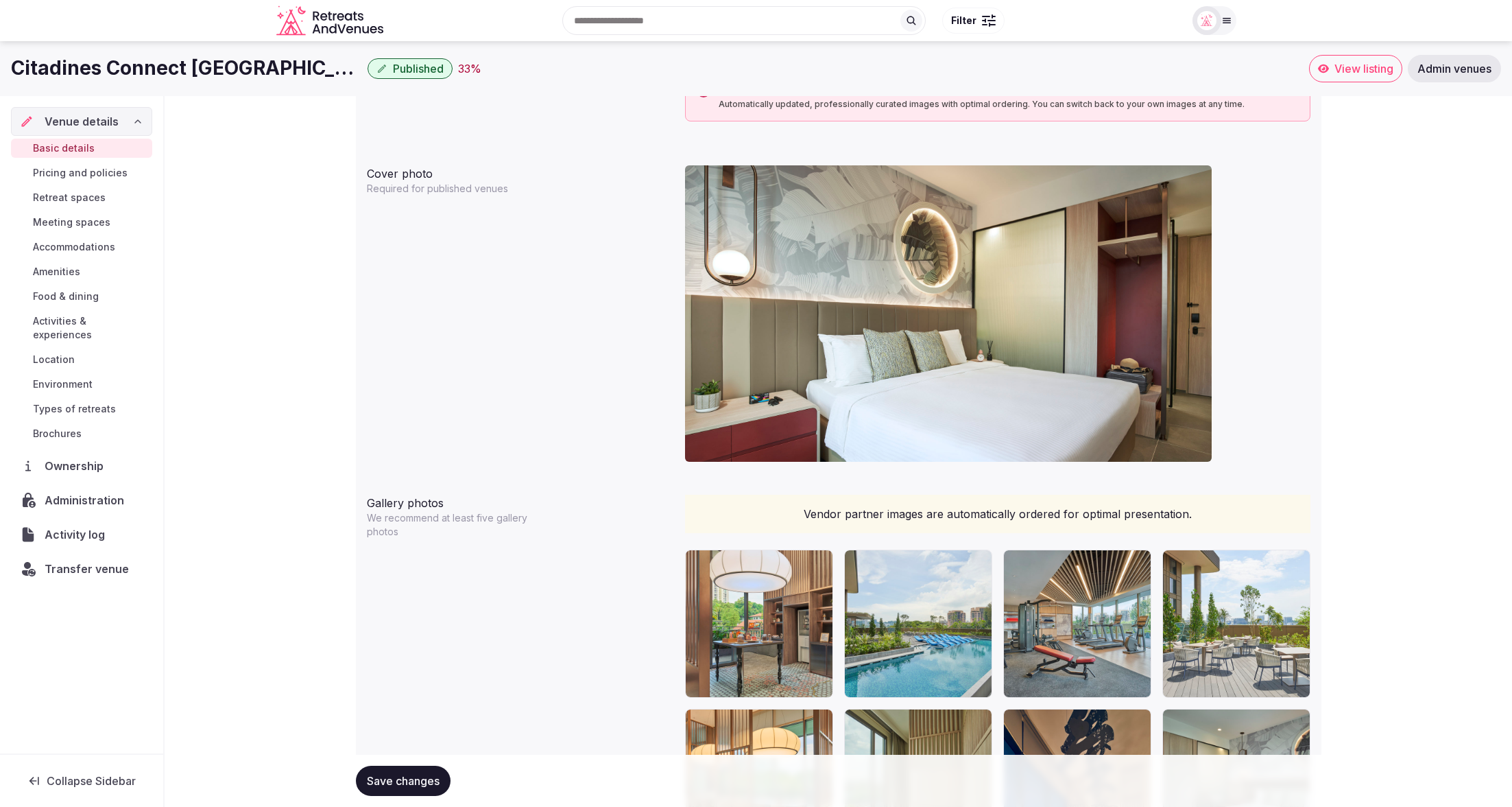
click at [937, 298] on img at bounding box center [948, 313] width 526 height 296
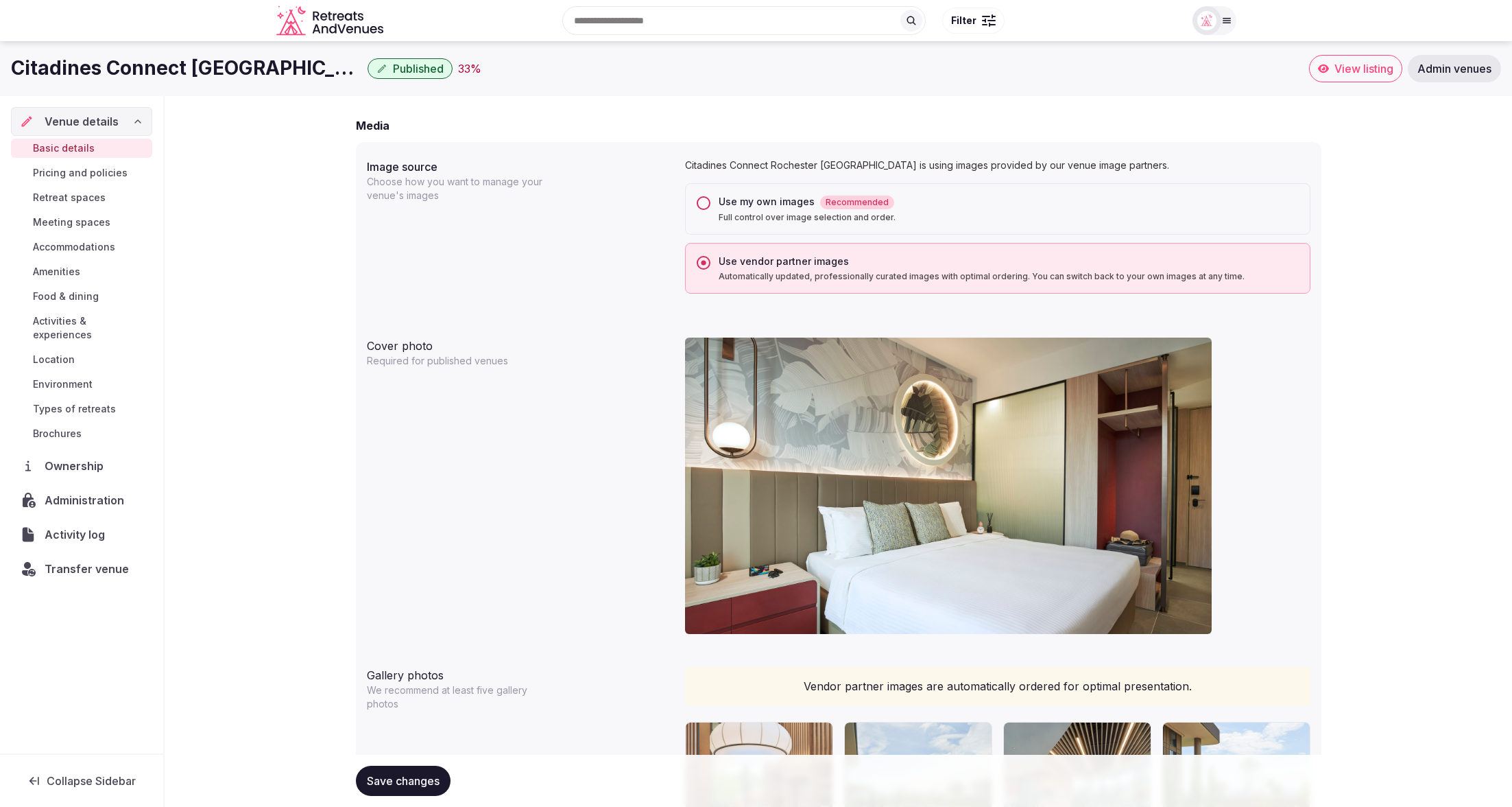
scroll to position [1022, 0]
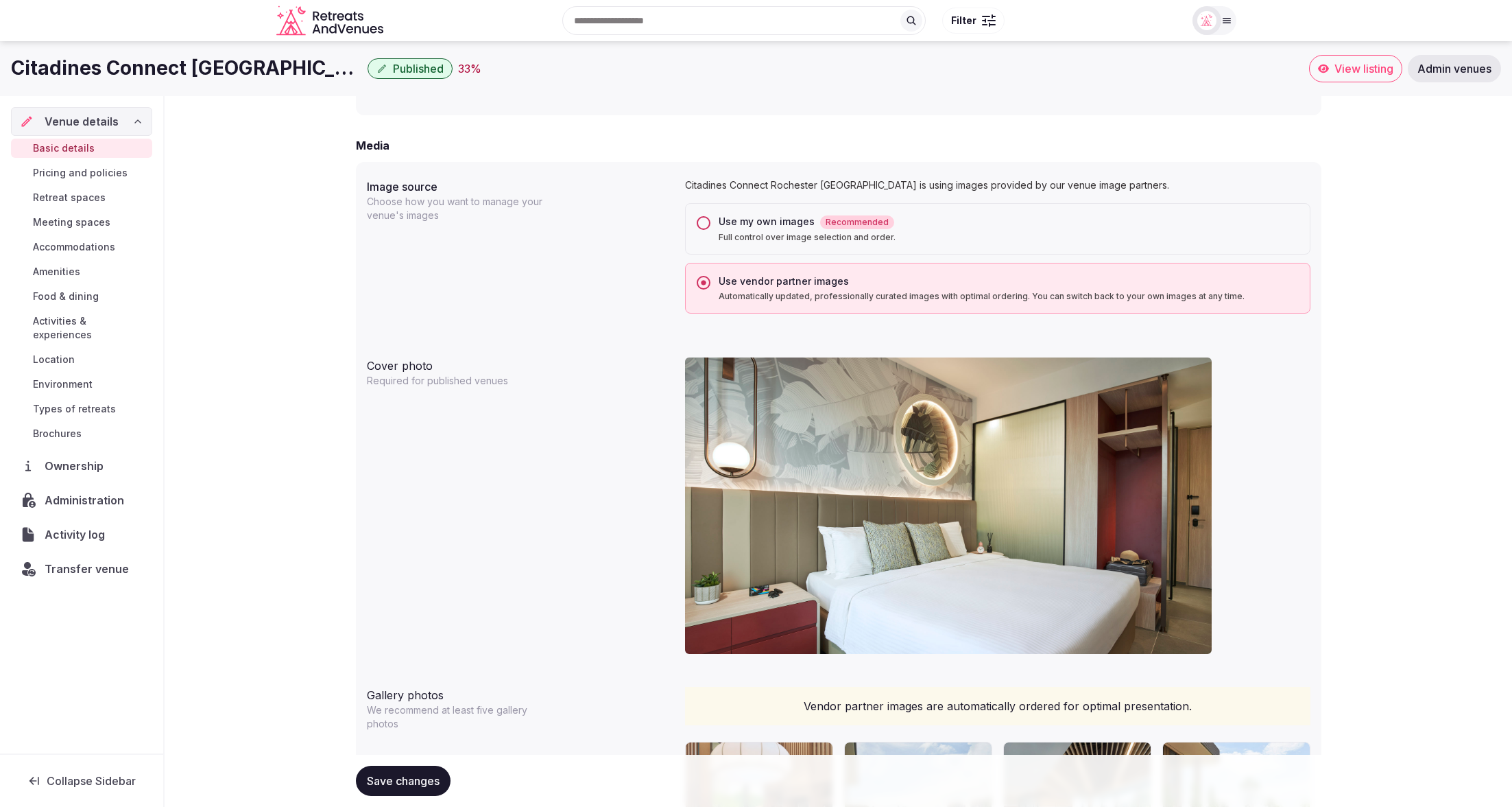
click at [700, 220] on button "Use my own images Recommended Full control over image selection and order." at bounding box center [703, 222] width 14 height 14
